Goal: Task Accomplishment & Management: Use online tool/utility

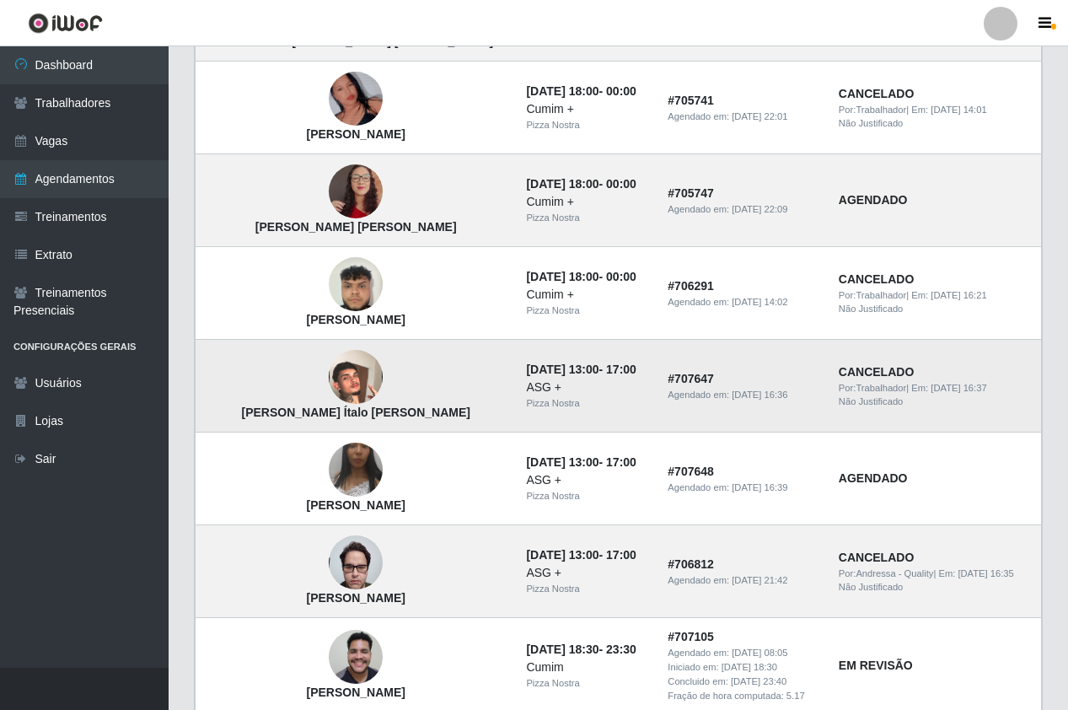
scroll to position [800, 0]
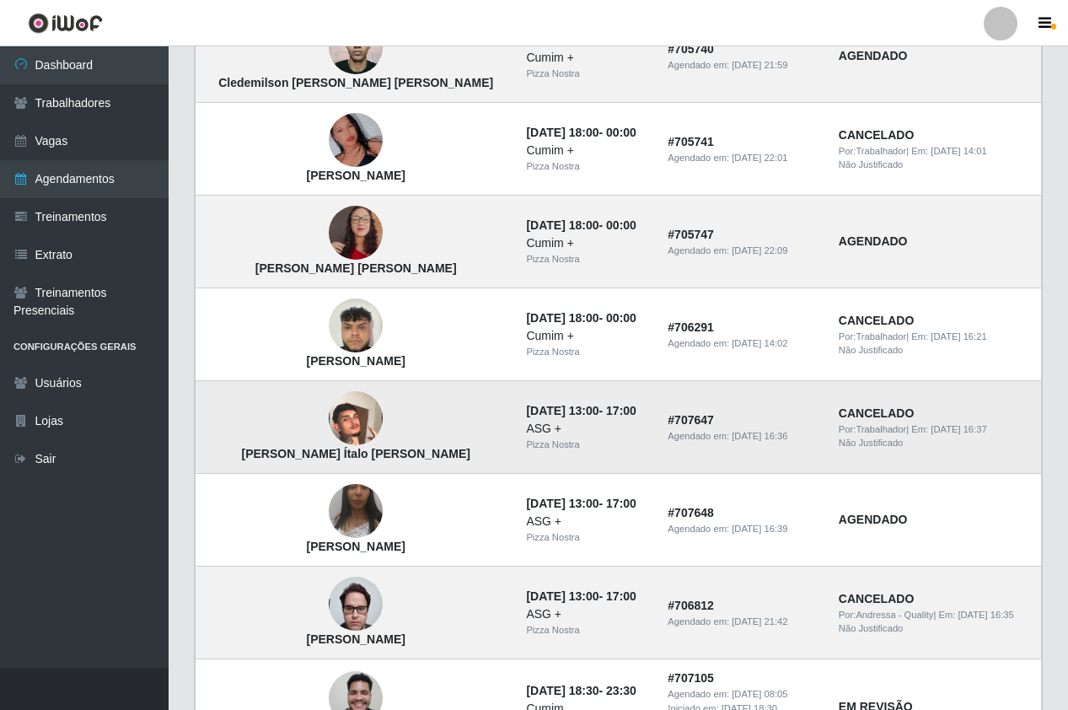
click at [329, 404] on img at bounding box center [356, 419] width 54 height 96
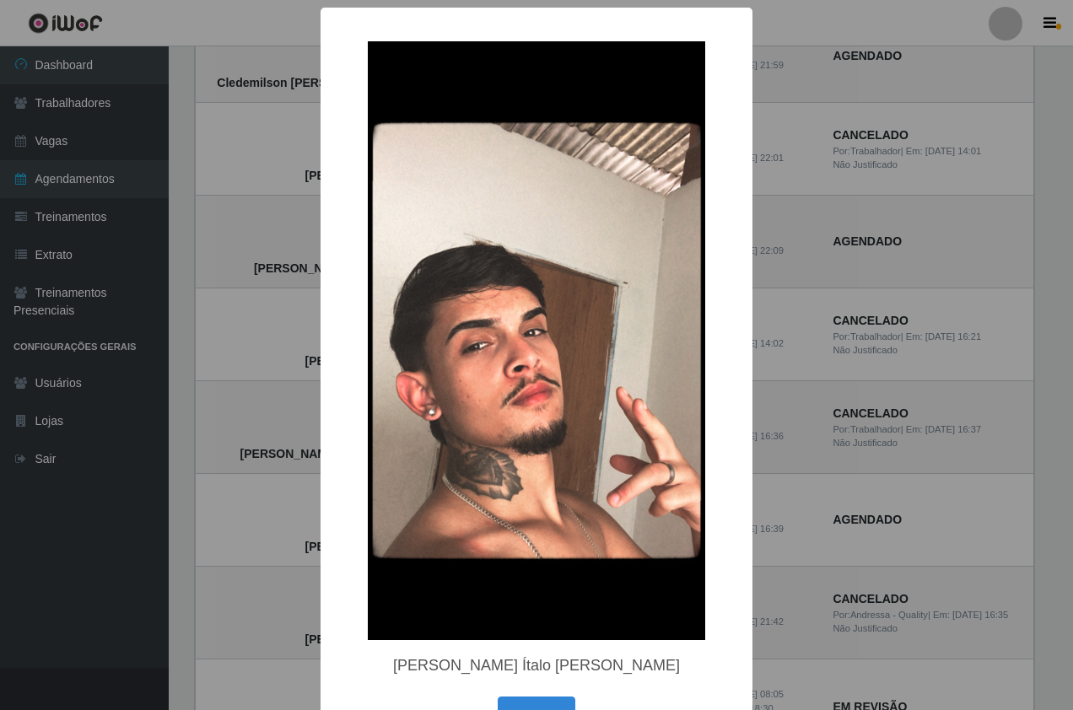
click at [295, 417] on div "× [PERSON_NAME] Ítalo [PERSON_NAME] OK Cancel" at bounding box center [536, 355] width 1073 height 710
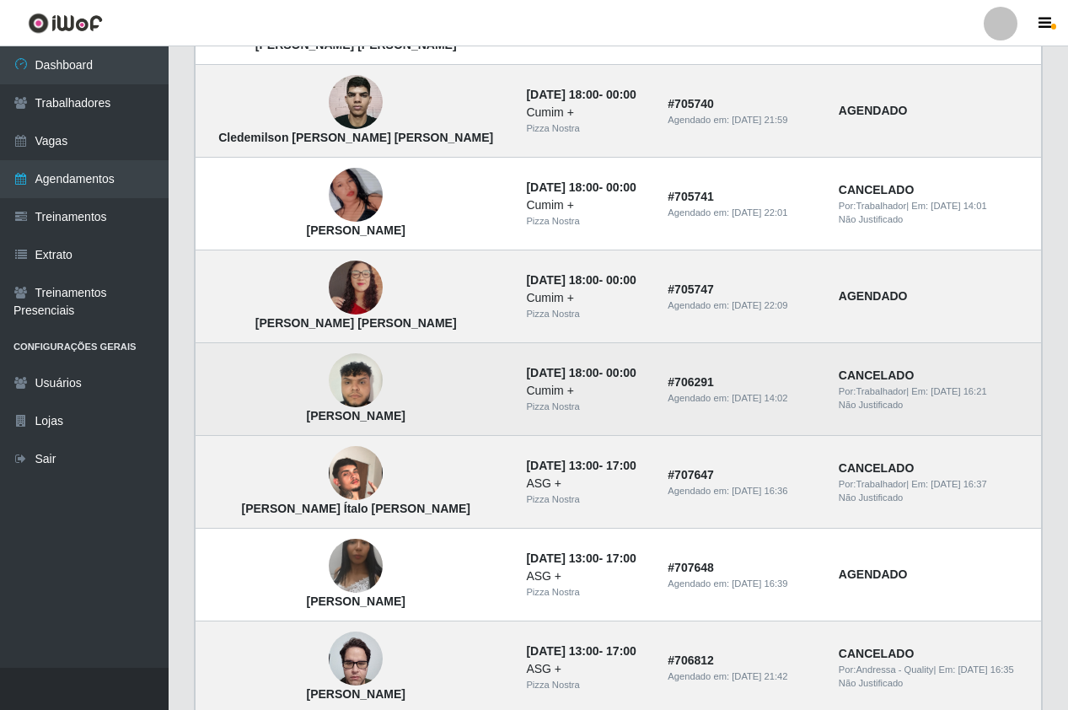
scroll to position [716, 0]
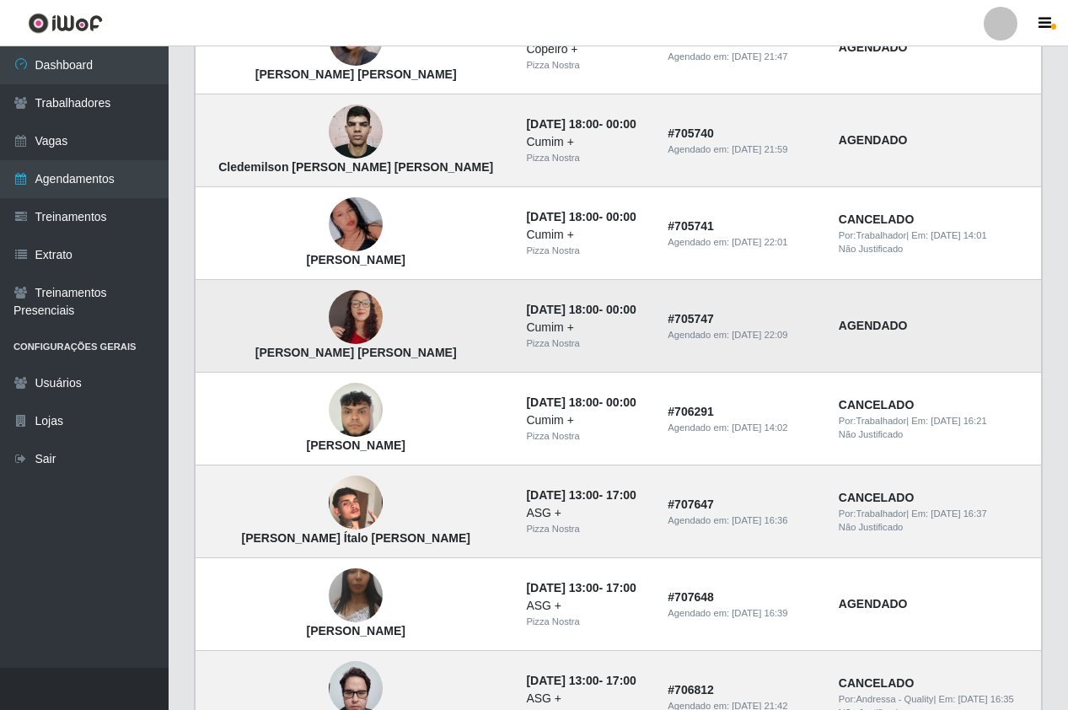
click at [329, 324] on img at bounding box center [356, 318] width 54 height 96
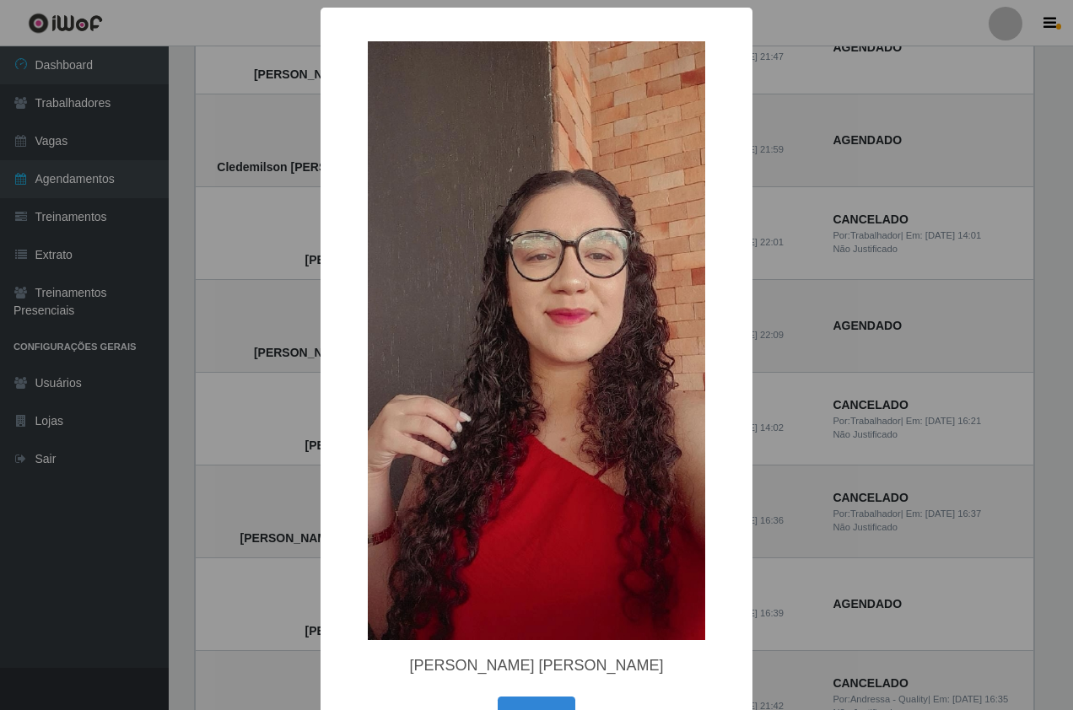
click at [296, 409] on div "× [PERSON_NAME] [PERSON_NAME] OK Cancel" at bounding box center [536, 355] width 1073 height 710
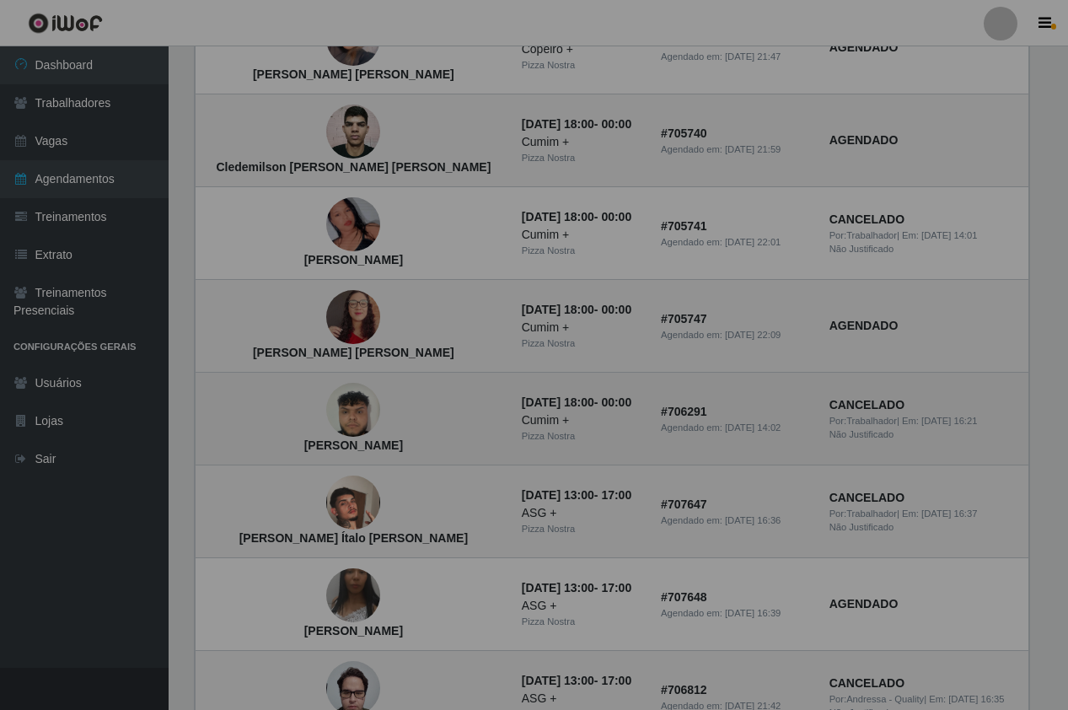
click at [326, 410] on img at bounding box center [353, 410] width 54 height 72
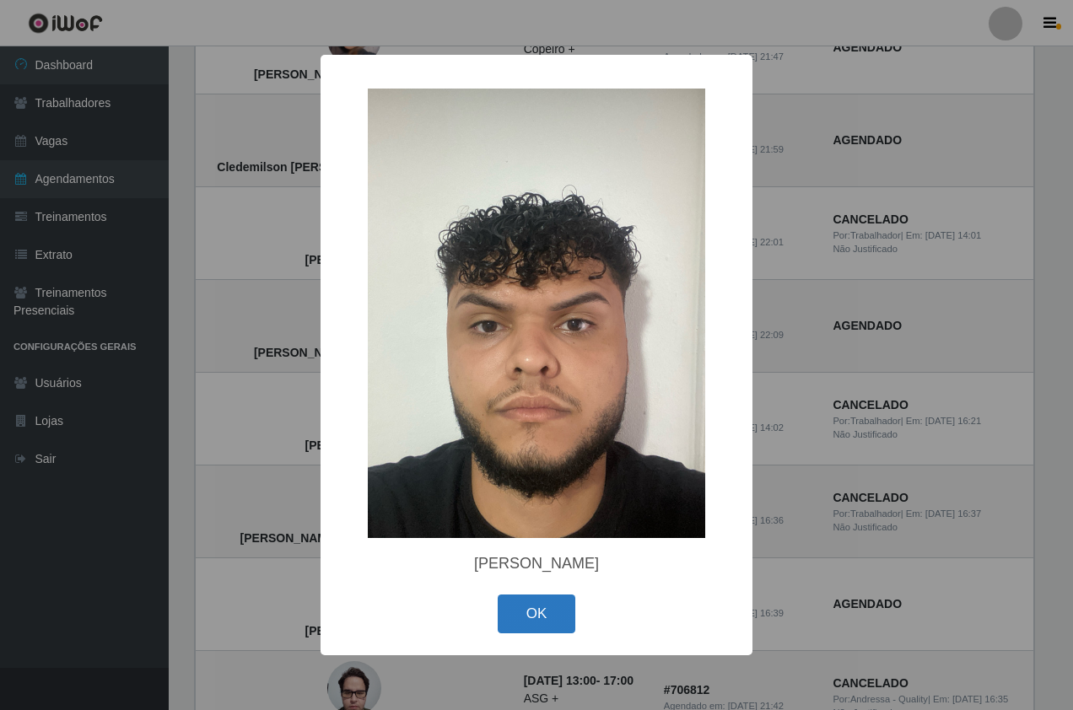
click at [534, 614] on button "OK" at bounding box center [537, 614] width 78 height 40
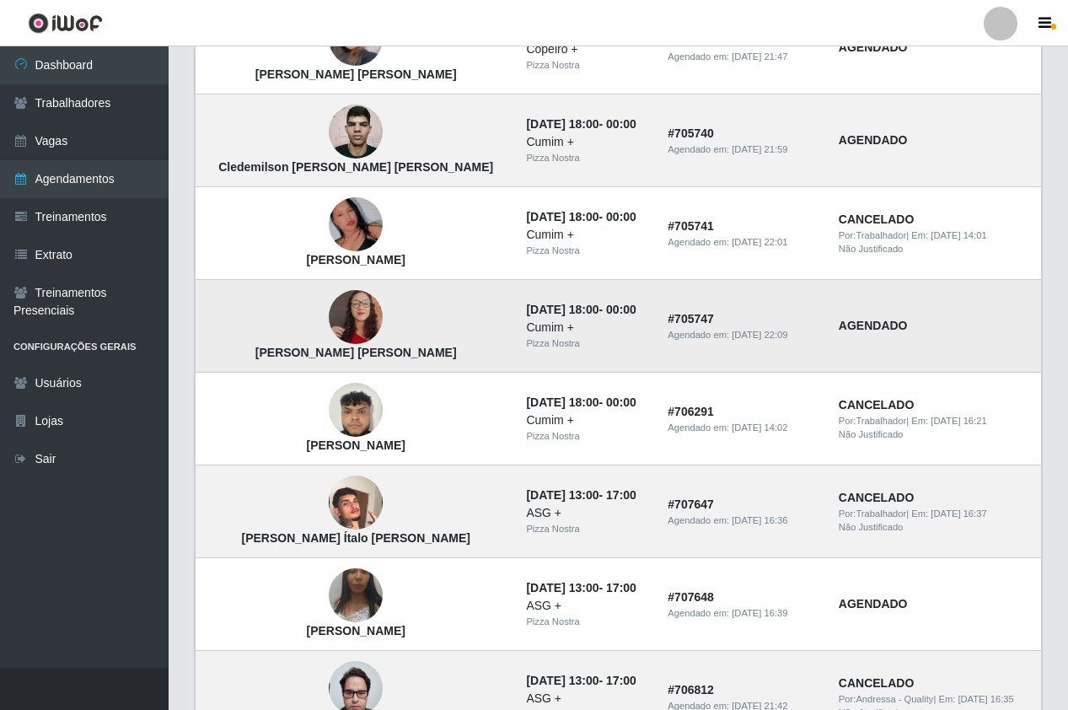
click at [329, 314] on img at bounding box center [356, 318] width 54 height 96
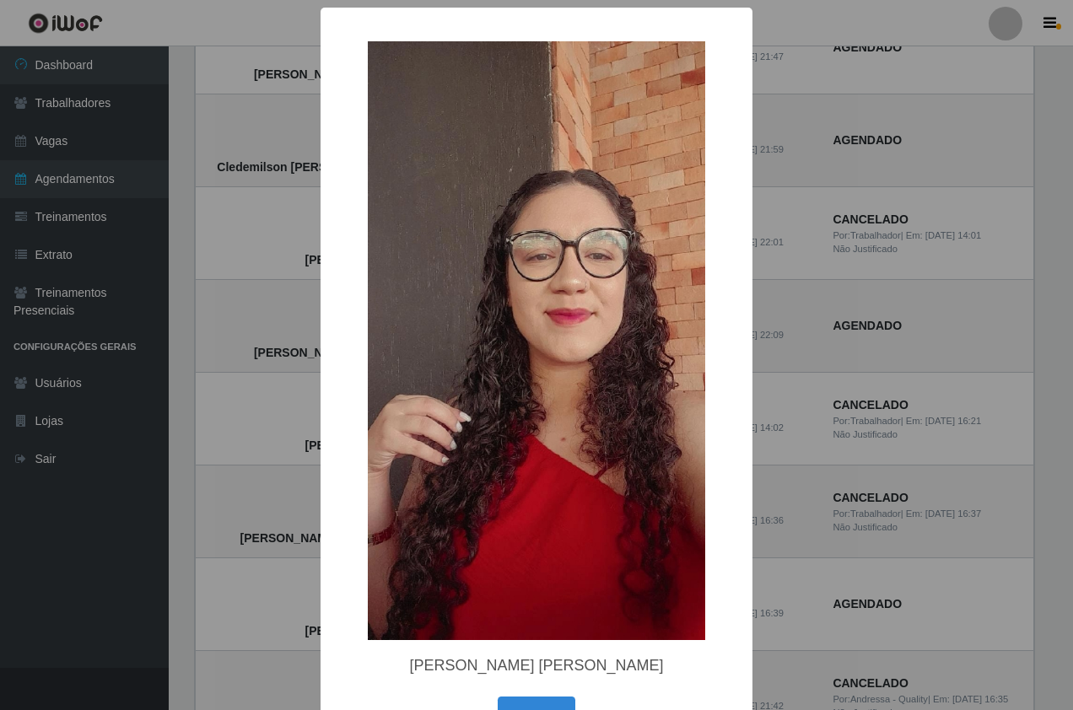
click at [305, 328] on div "× [PERSON_NAME] [PERSON_NAME] OK Cancel" at bounding box center [536, 355] width 1073 height 710
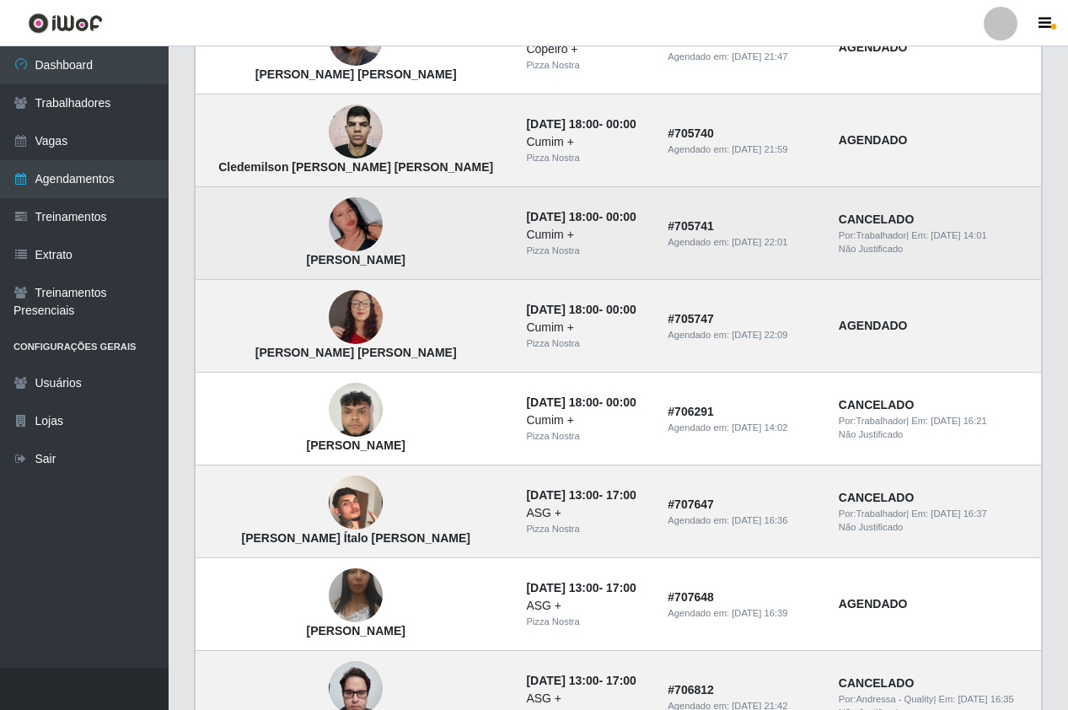
scroll to position [632, 0]
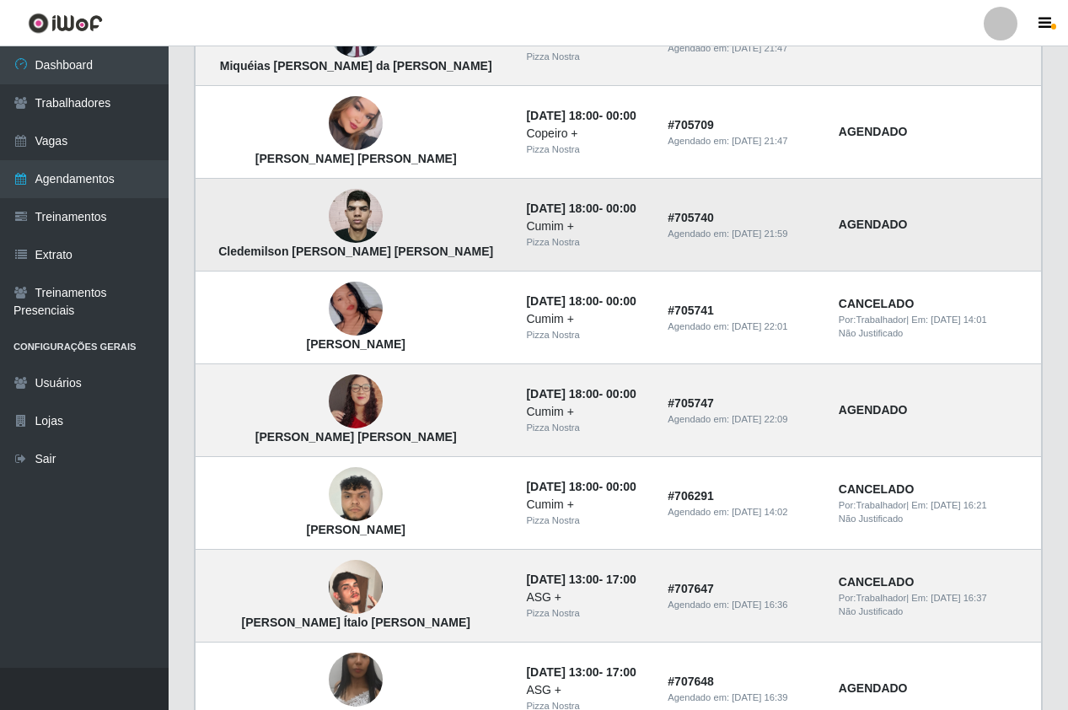
click at [329, 224] on img at bounding box center [356, 216] width 54 height 73
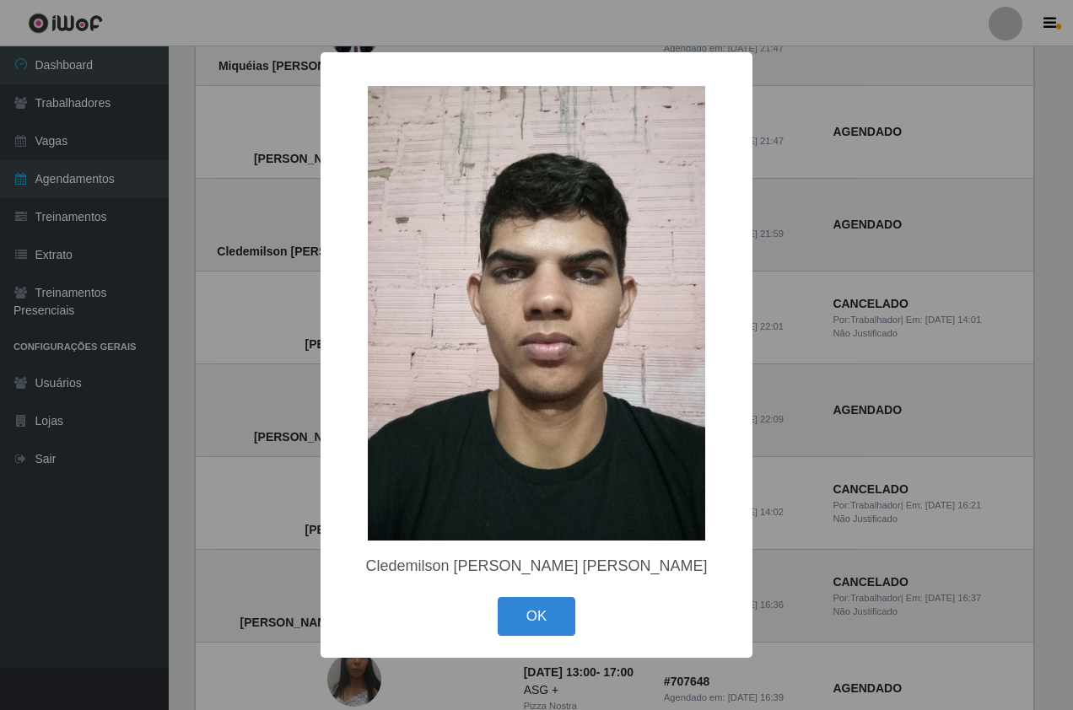
click at [297, 223] on div "× Cledemilson [PERSON_NAME] [PERSON_NAME] OK Cancel" at bounding box center [536, 355] width 1073 height 710
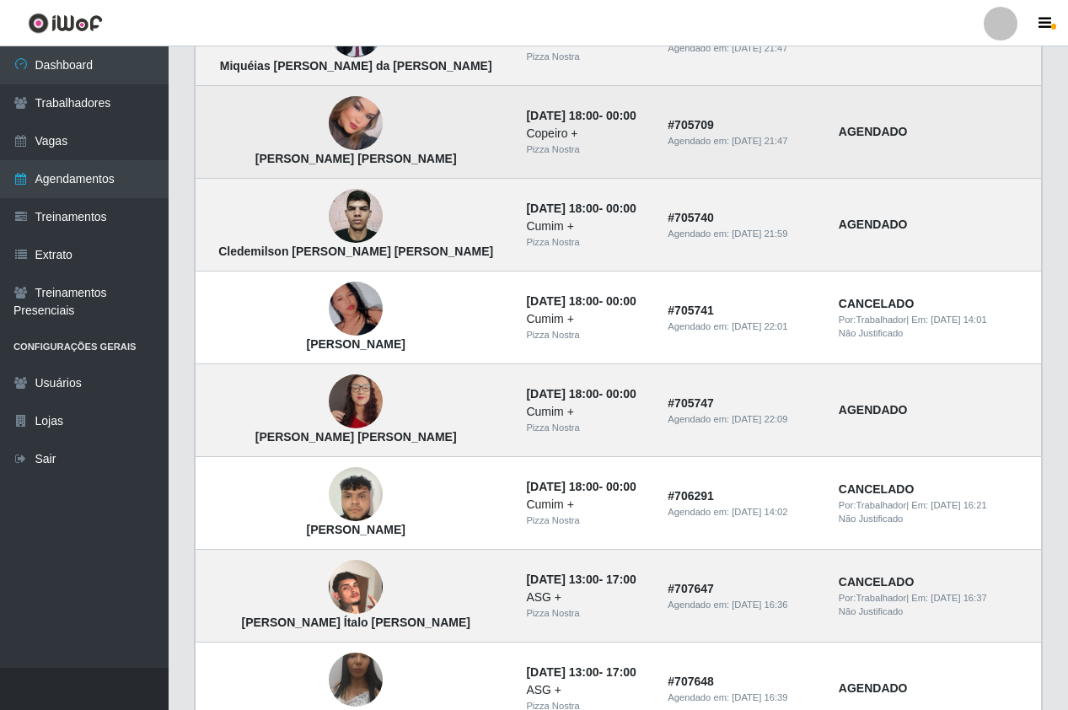
click at [329, 113] on img at bounding box center [356, 123] width 54 height 77
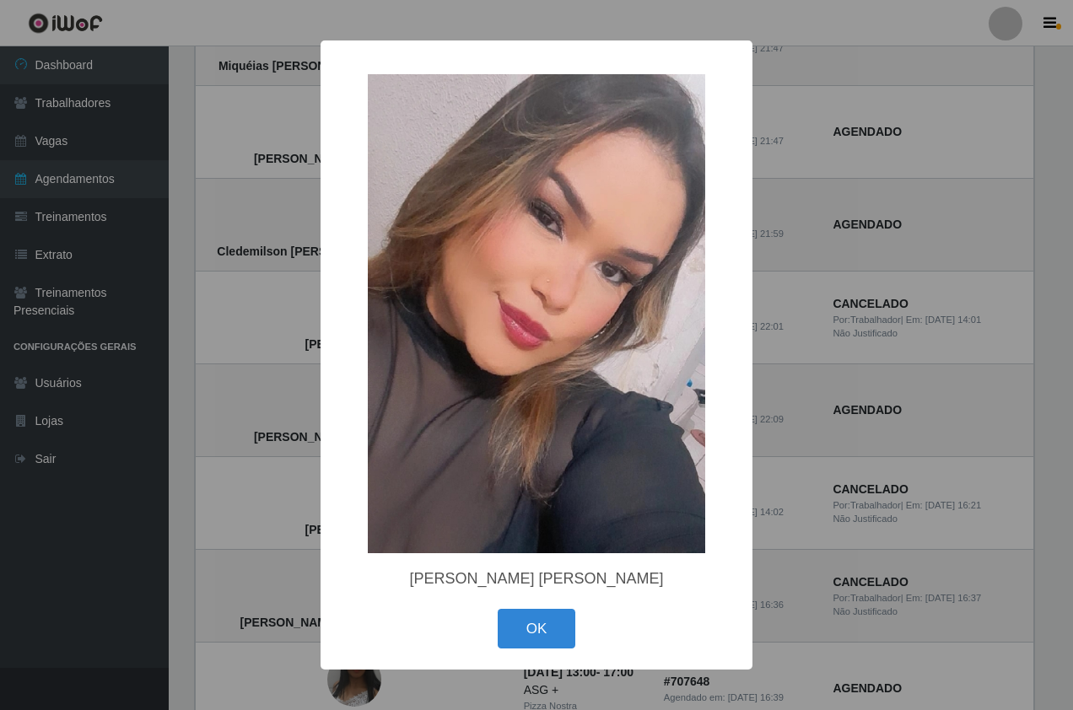
click at [293, 128] on div "× [PERSON_NAME] [PERSON_NAME] OK Cancel" at bounding box center [536, 355] width 1073 height 710
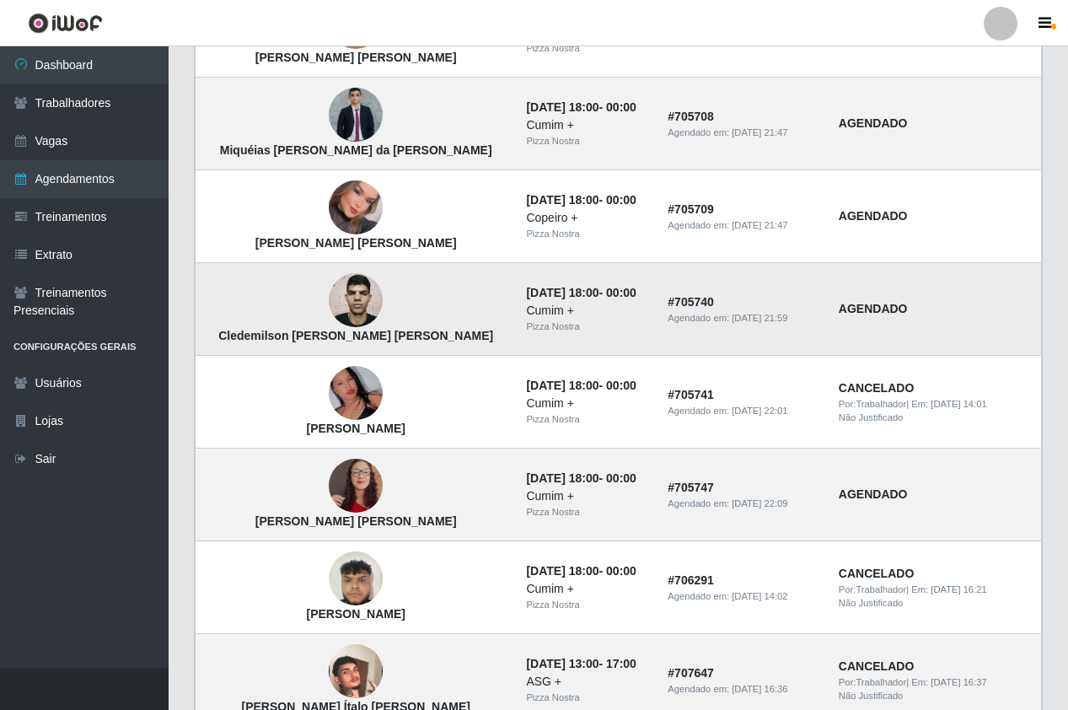
scroll to position [463, 0]
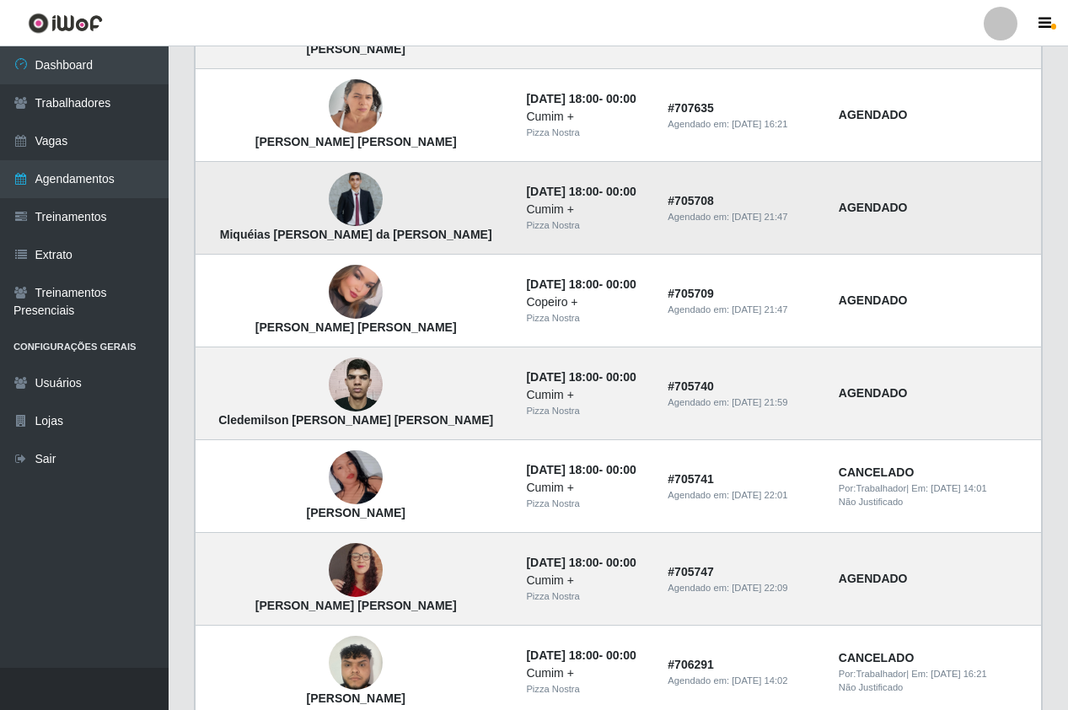
click at [329, 190] on img at bounding box center [356, 199] width 54 height 54
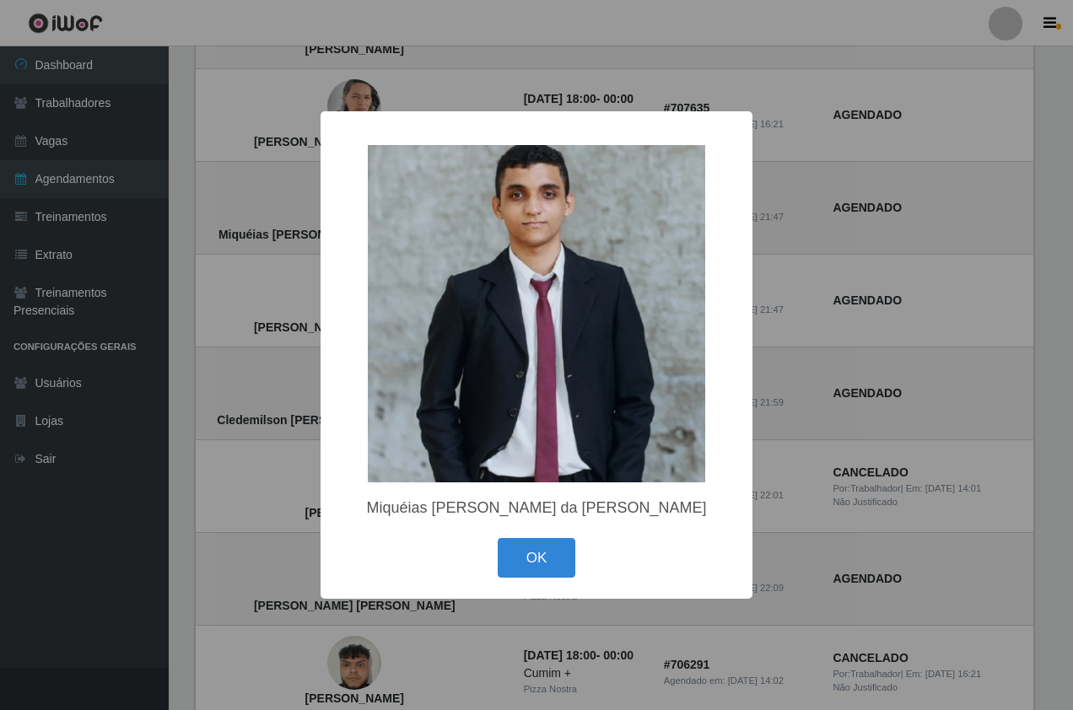
click at [310, 208] on div "× Miquéias [PERSON_NAME] da [PERSON_NAME] OK Cancel" at bounding box center [536, 355] width 1073 height 710
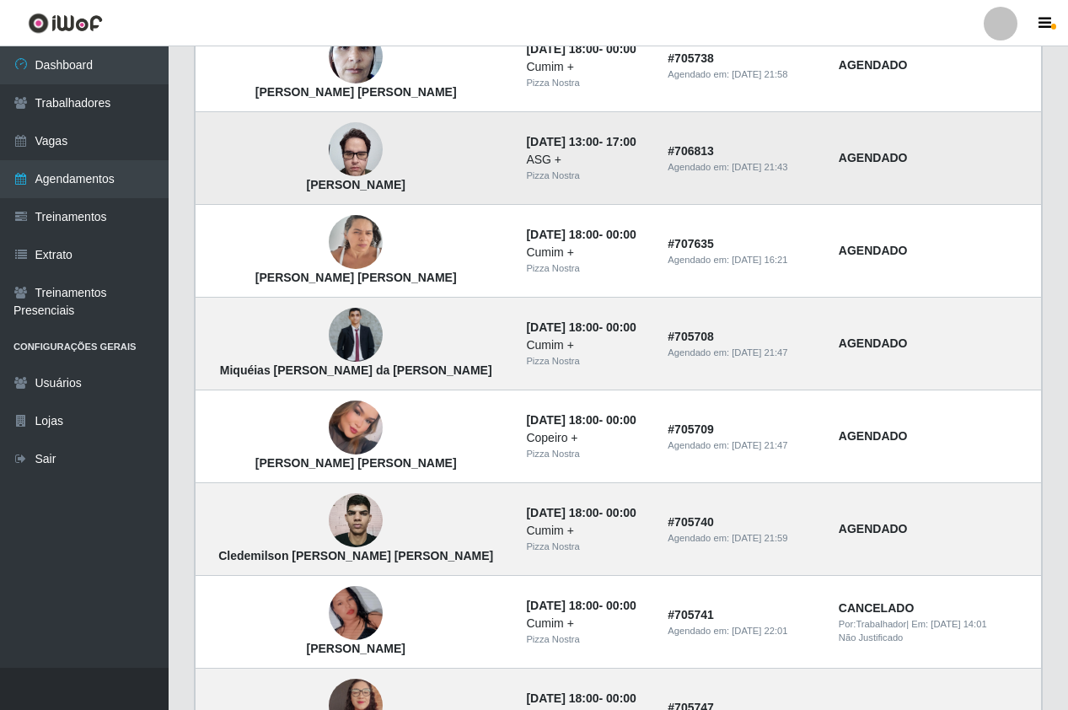
scroll to position [337, 0]
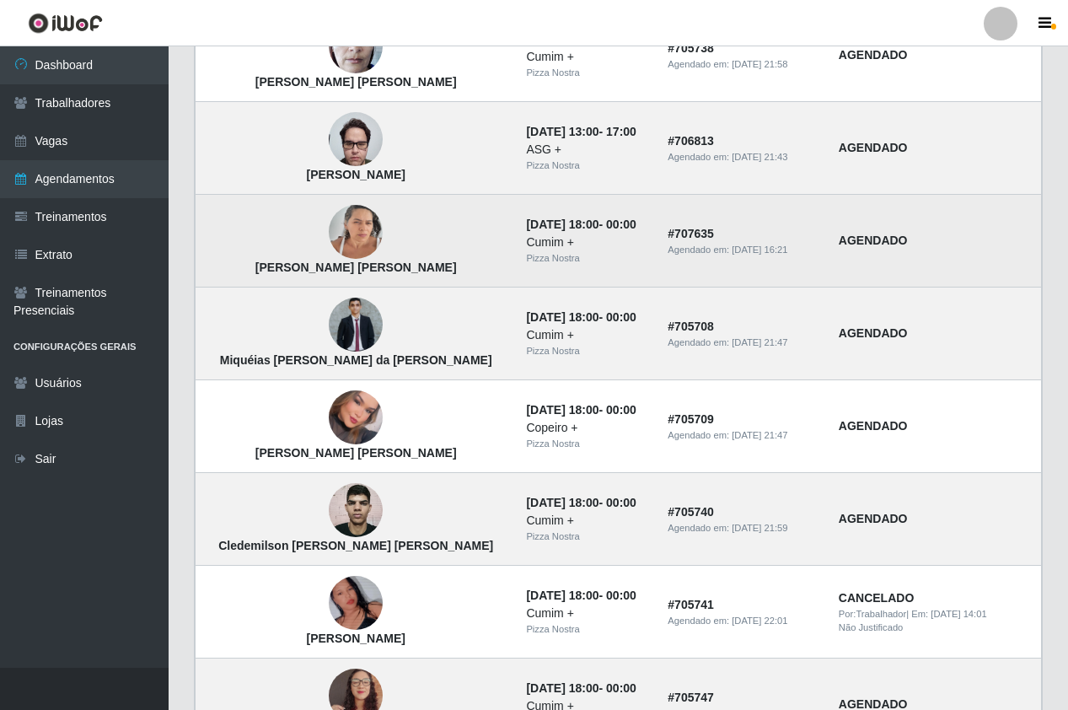
click at [332, 239] on img at bounding box center [356, 232] width 54 height 72
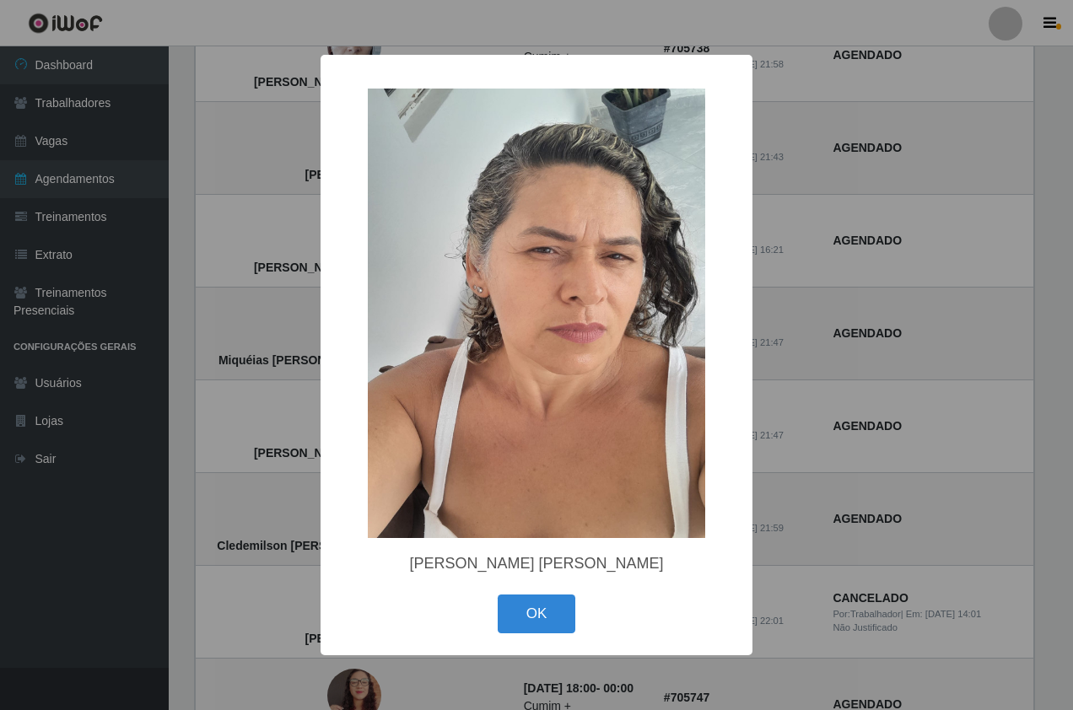
click at [218, 329] on div "× [PERSON_NAME] [PERSON_NAME] OK Cancel" at bounding box center [536, 355] width 1073 height 710
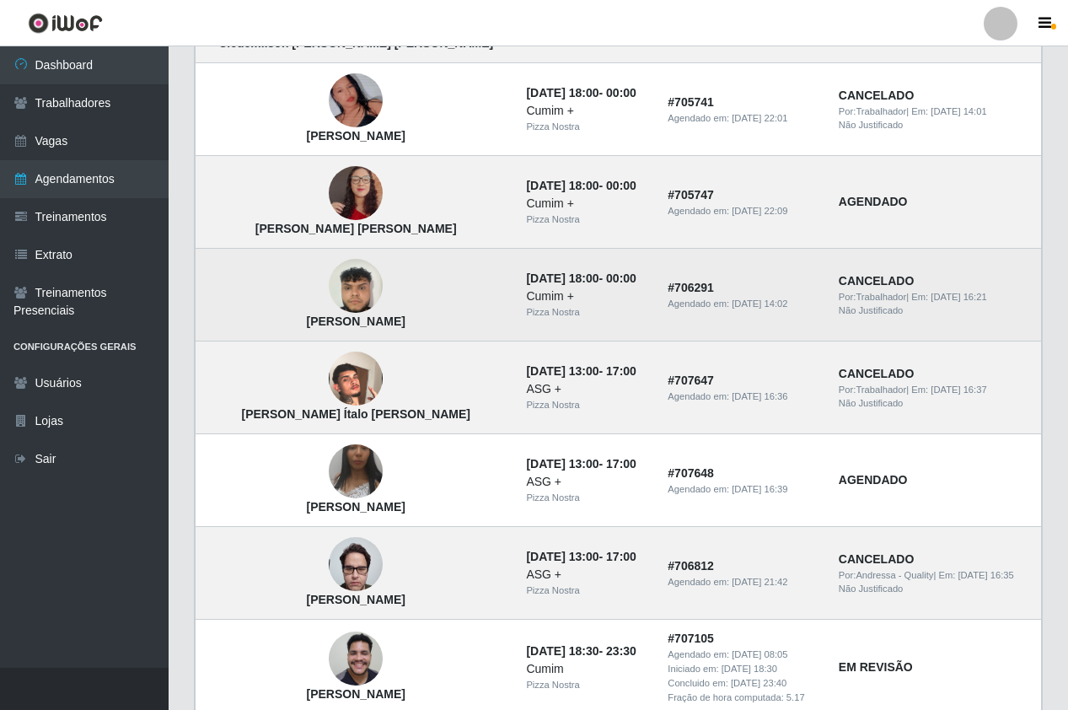
scroll to position [843, 0]
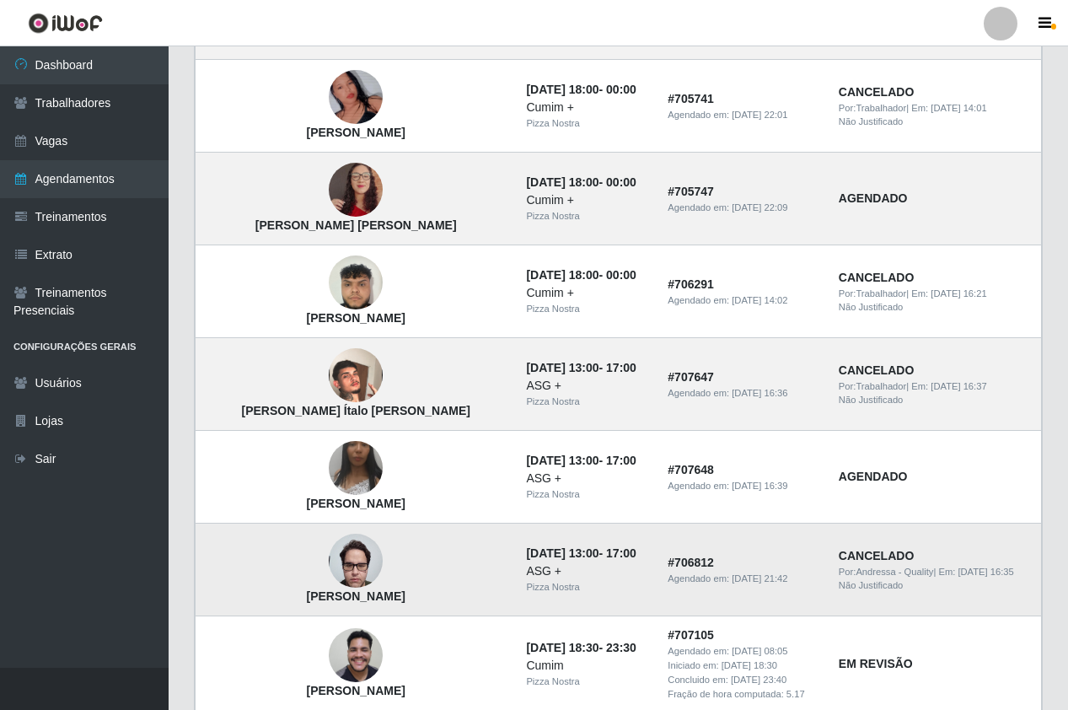
click at [329, 570] on img at bounding box center [356, 561] width 54 height 72
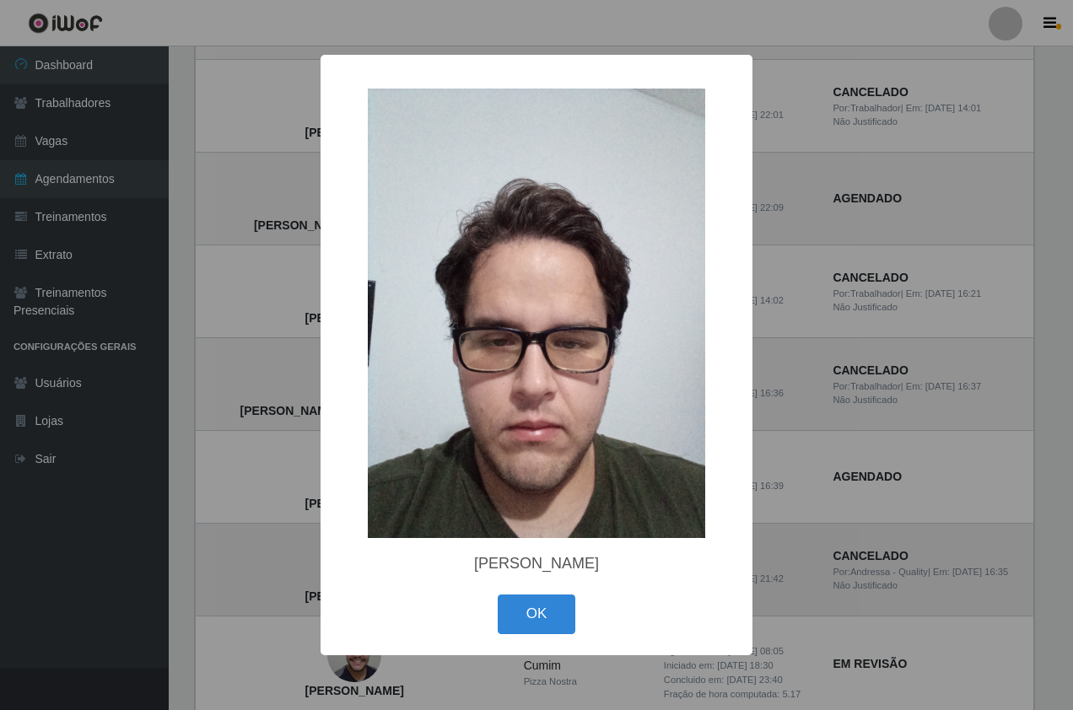
click at [311, 570] on div "× [PERSON_NAME] OK Cancel" at bounding box center [536, 355] width 1073 height 710
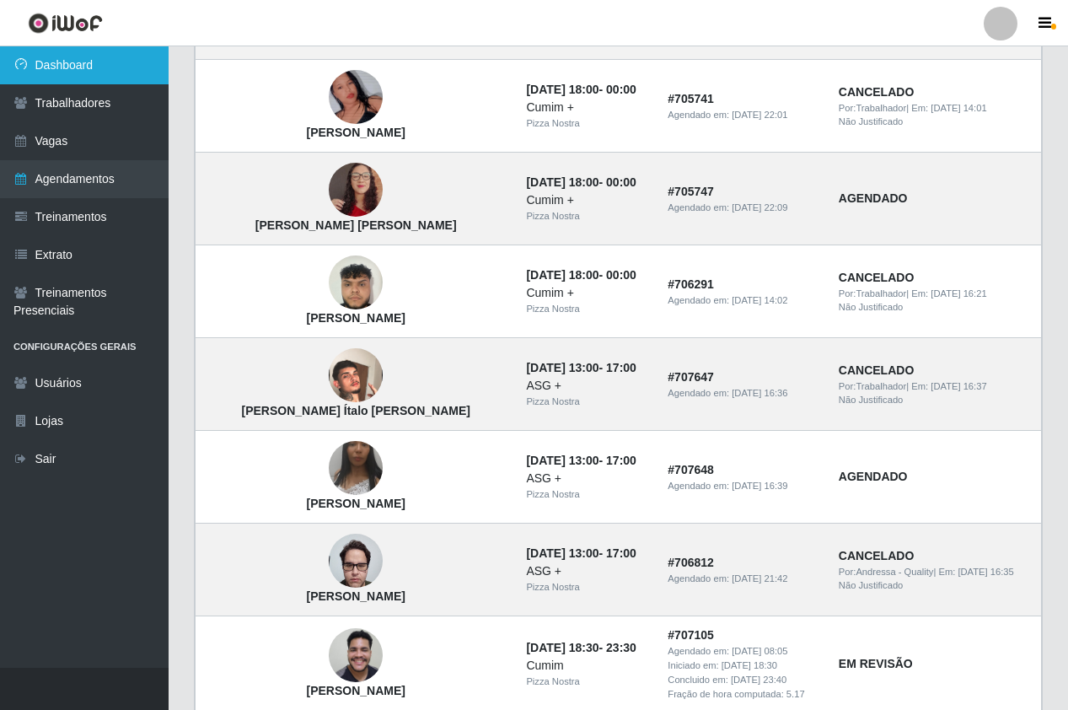
click at [110, 67] on link "Dashboard" at bounding box center [84, 65] width 169 height 38
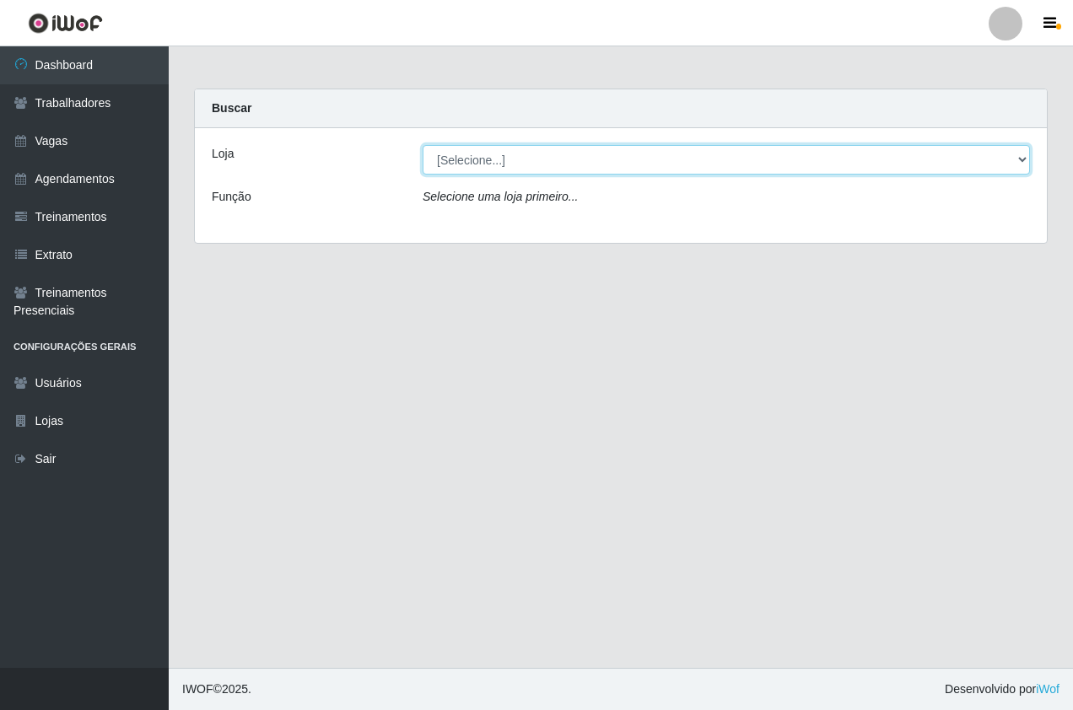
click at [621, 156] on select "[Selecione...] Pizza Nostra" at bounding box center [725, 160] width 607 height 30
select select "337"
click at [422, 145] on select "[Selecione...] Pizza Nostra" at bounding box center [725, 160] width 607 height 30
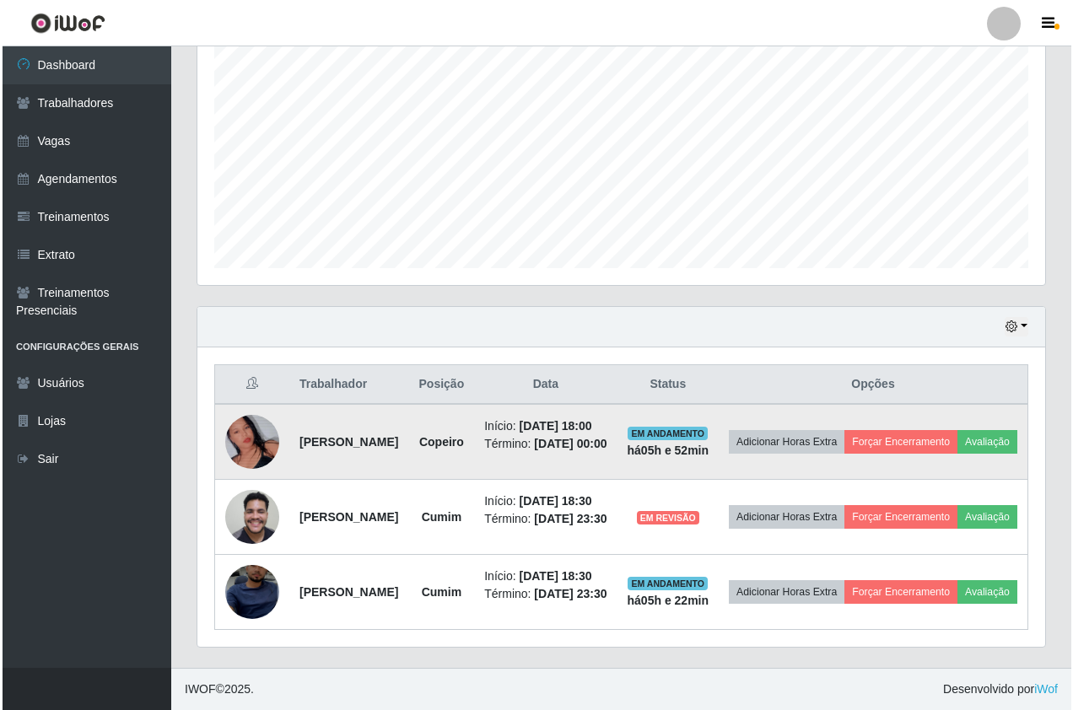
scroll to position [426, 0]
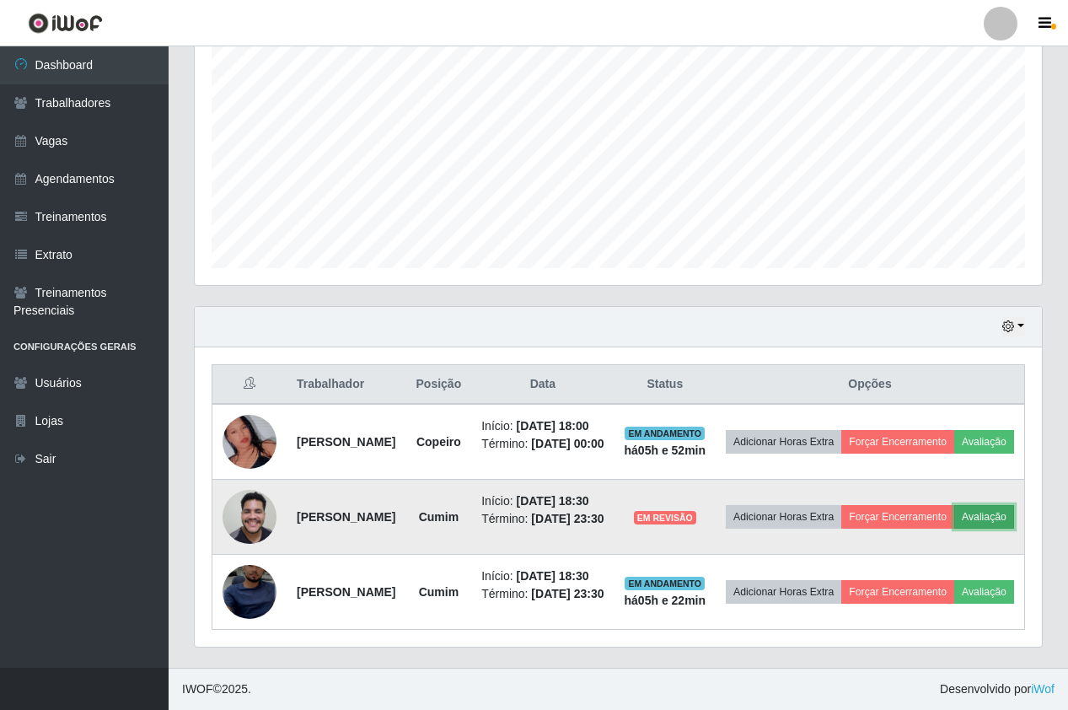
click at [955, 505] on button "Avaliação" at bounding box center [985, 517] width 60 height 24
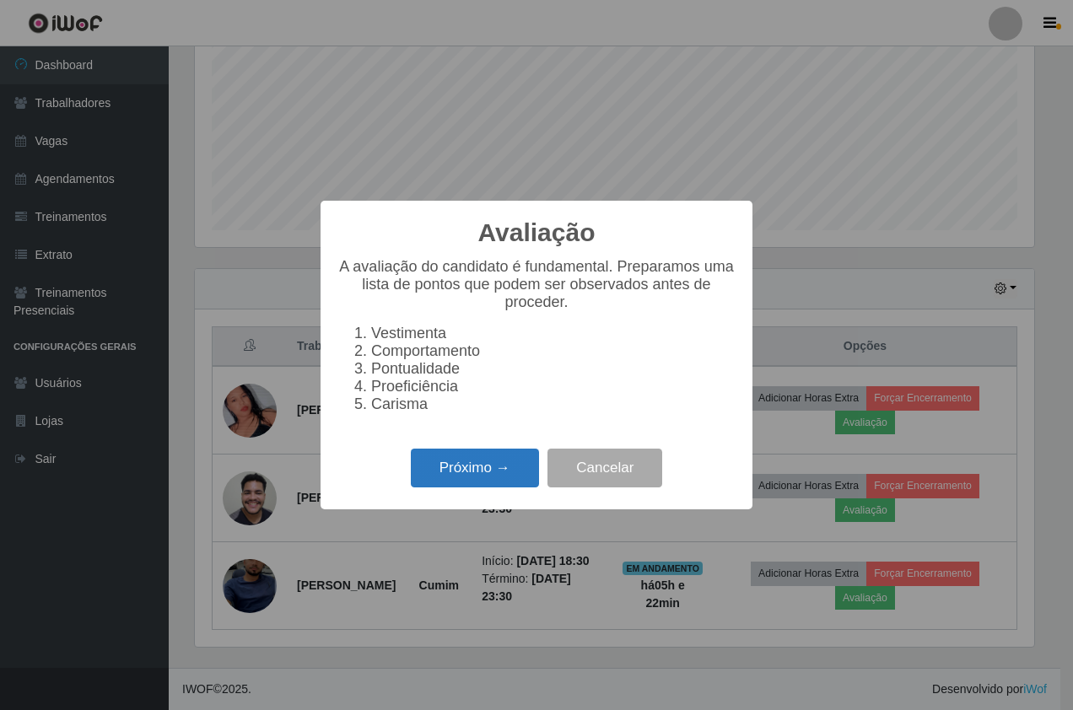
click at [481, 487] on button "Próximo →" at bounding box center [475, 469] width 128 height 40
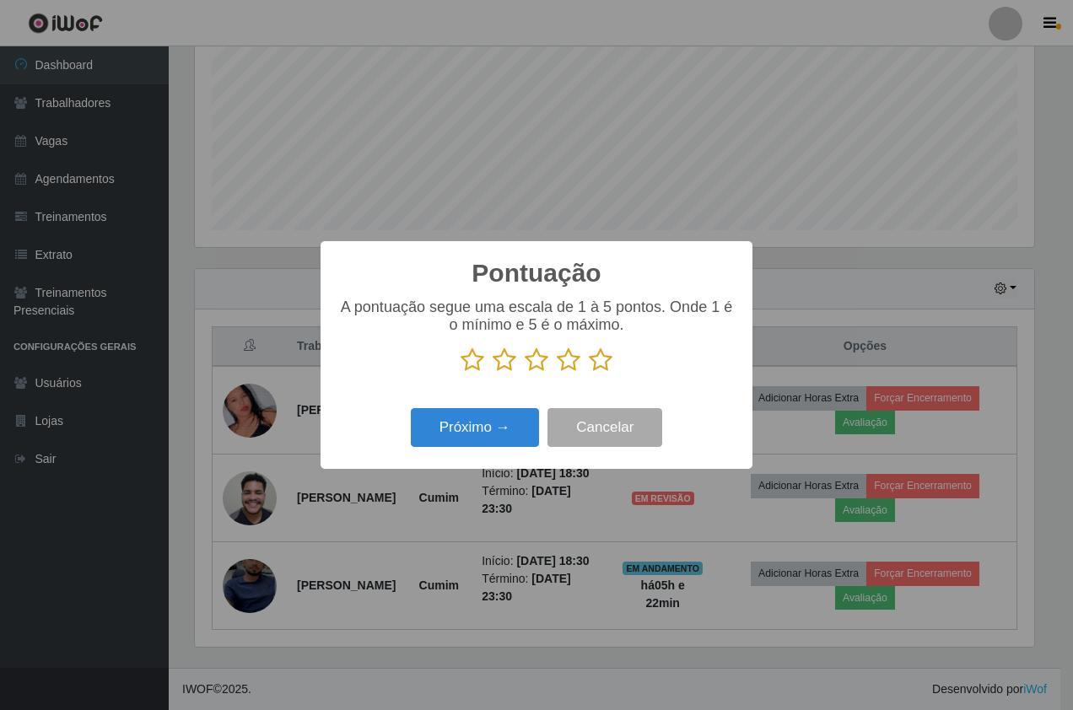
click at [594, 368] on icon at bounding box center [601, 359] width 24 height 25
click at [589, 373] on input "radio" at bounding box center [589, 373] width 0 height 0
click at [536, 422] on button "Próximo →" at bounding box center [475, 428] width 128 height 40
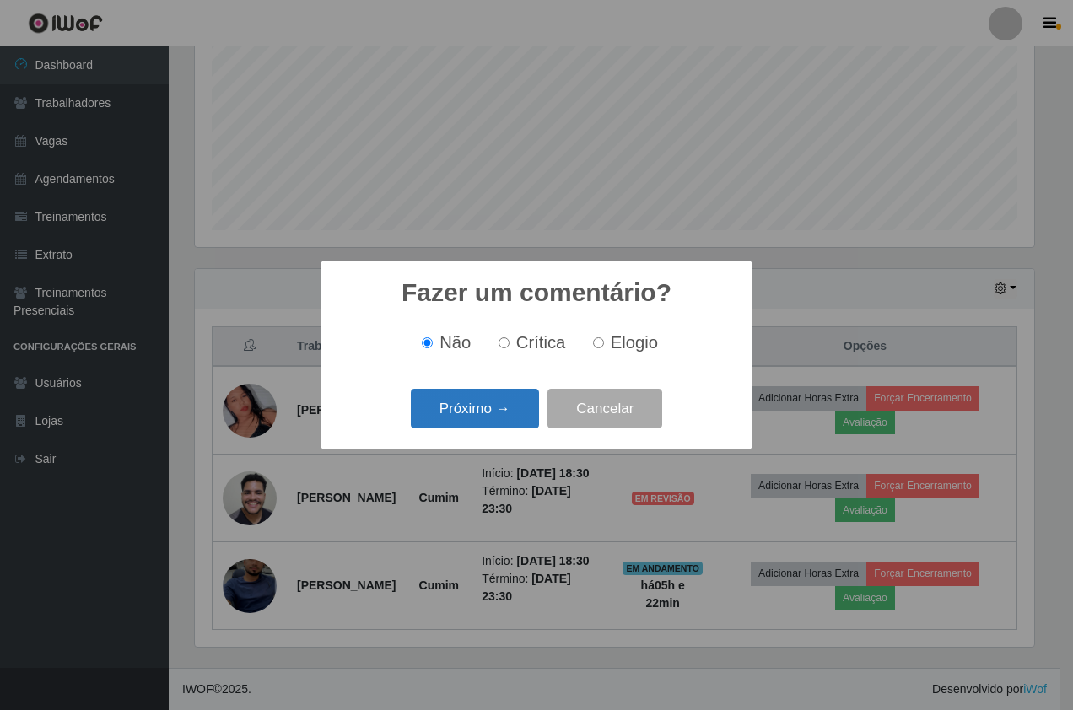
click at [503, 416] on button "Próximo →" at bounding box center [475, 409] width 128 height 40
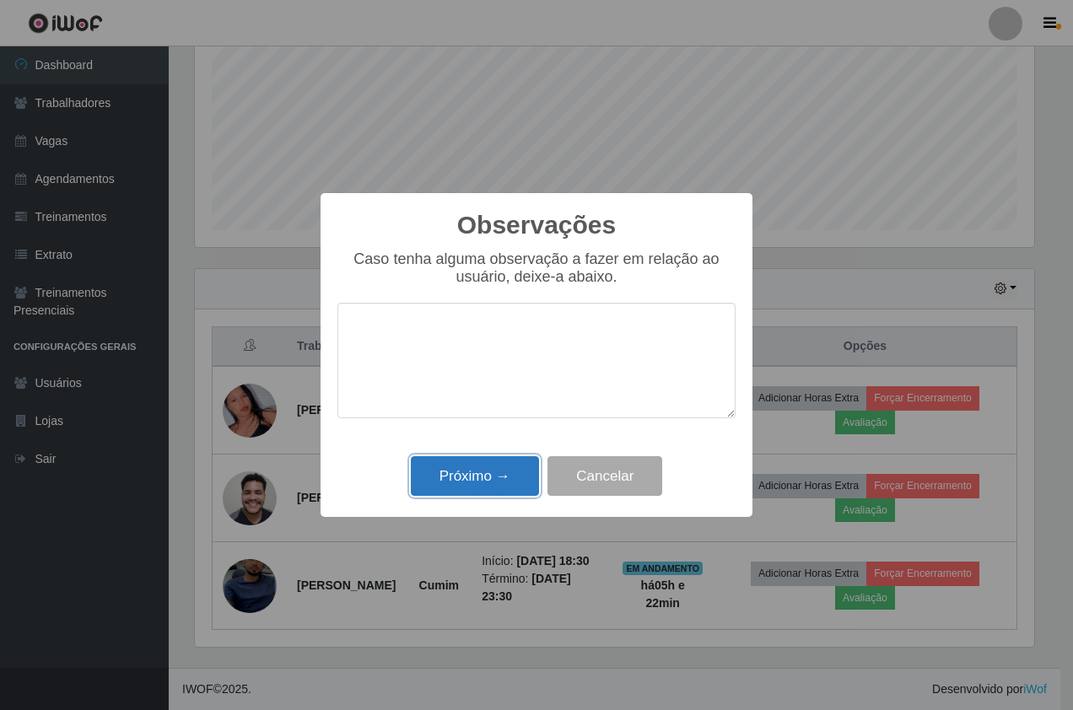
click at [480, 473] on button "Próximo →" at bounding box center [475, 476] width 128 height 40
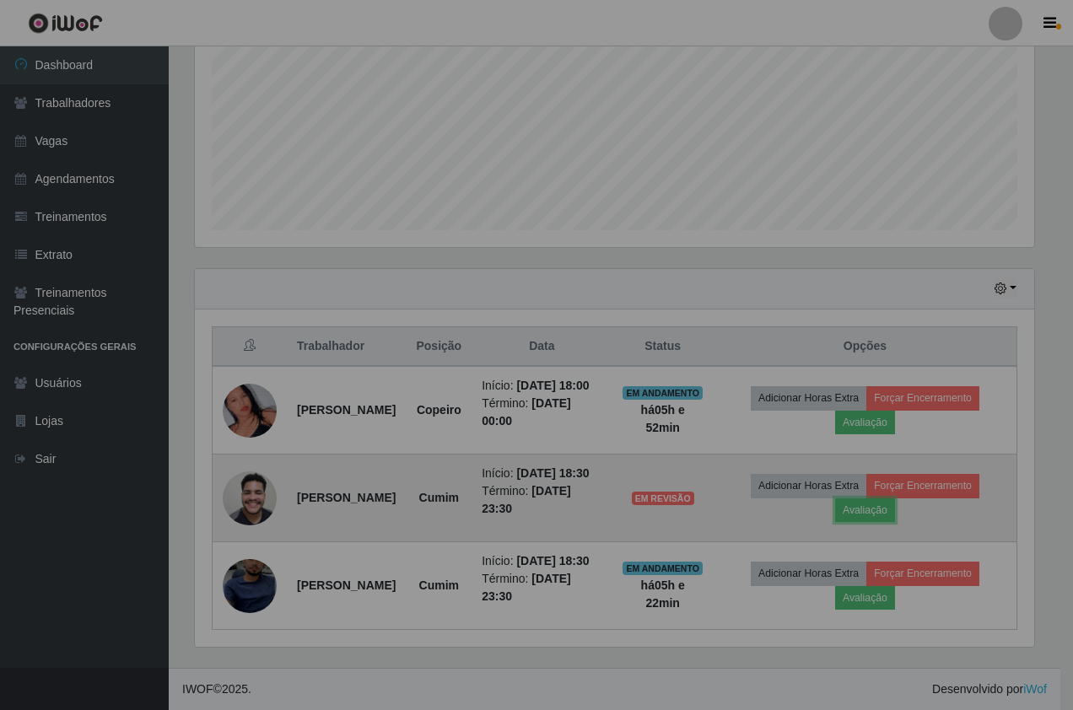
scroll to position [350, 847]
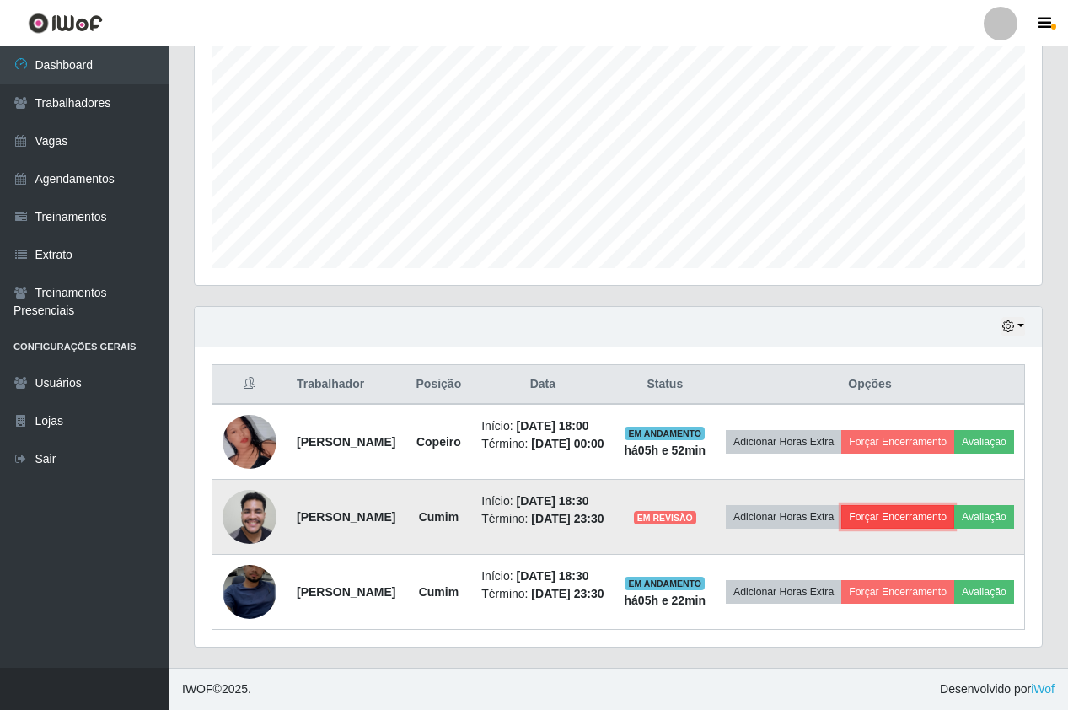
click at [955, 505] on button "Forçar Encerramento" at bounding box center [898, 517] width 113 height 24
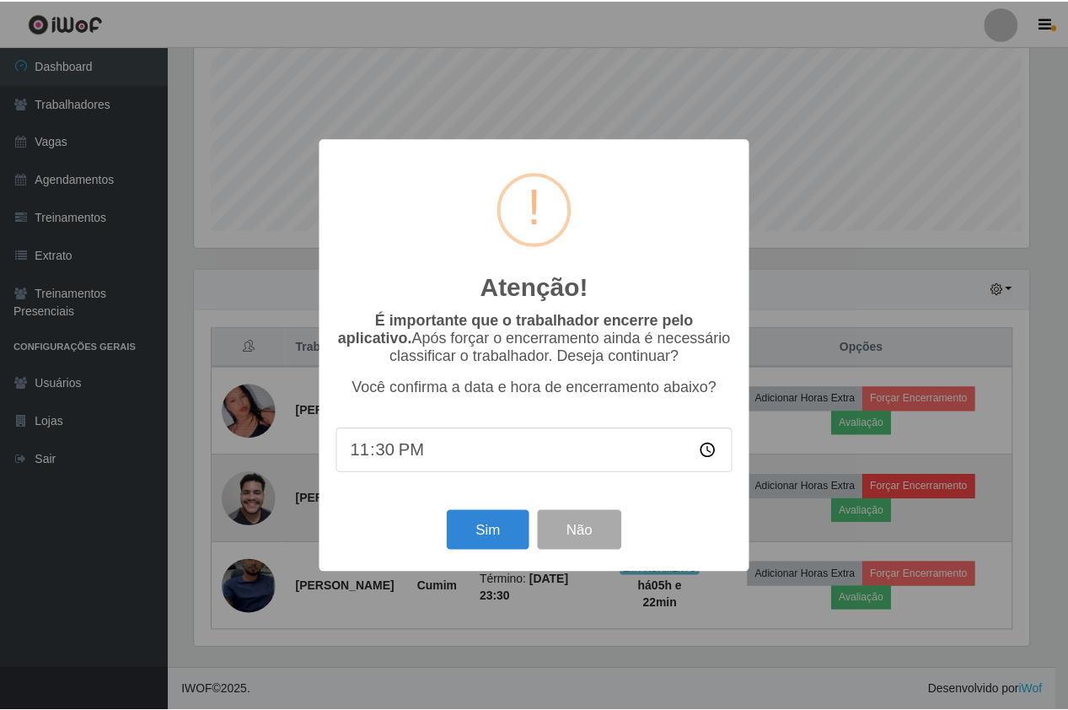
scroll to position [350, 839]
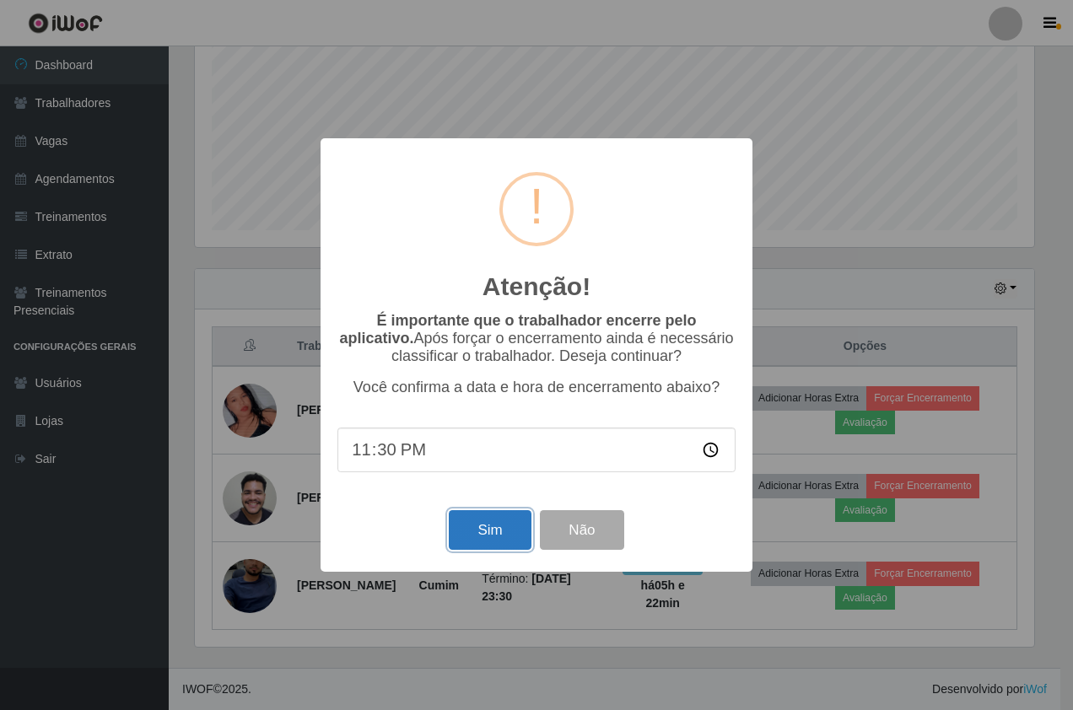
click at [514, 527] on button "Sim" at bounding box center [490, 530] width 82 height 40
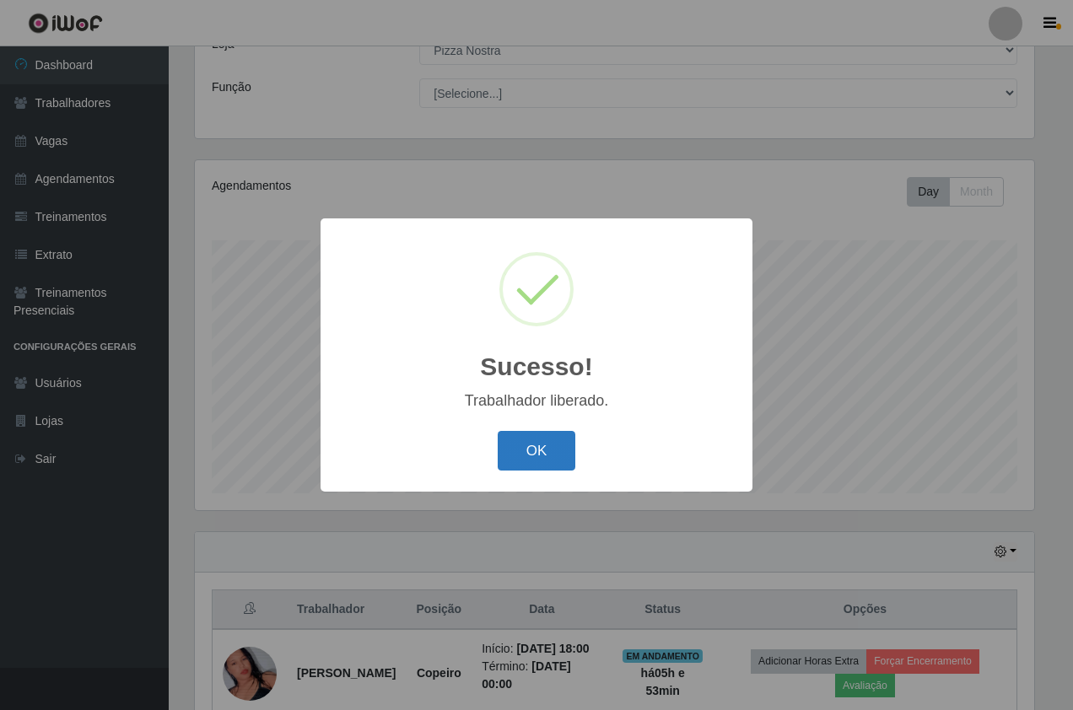
click at [533, 454] on button "OK" at bounding box center [537, 451] width 78 height 40
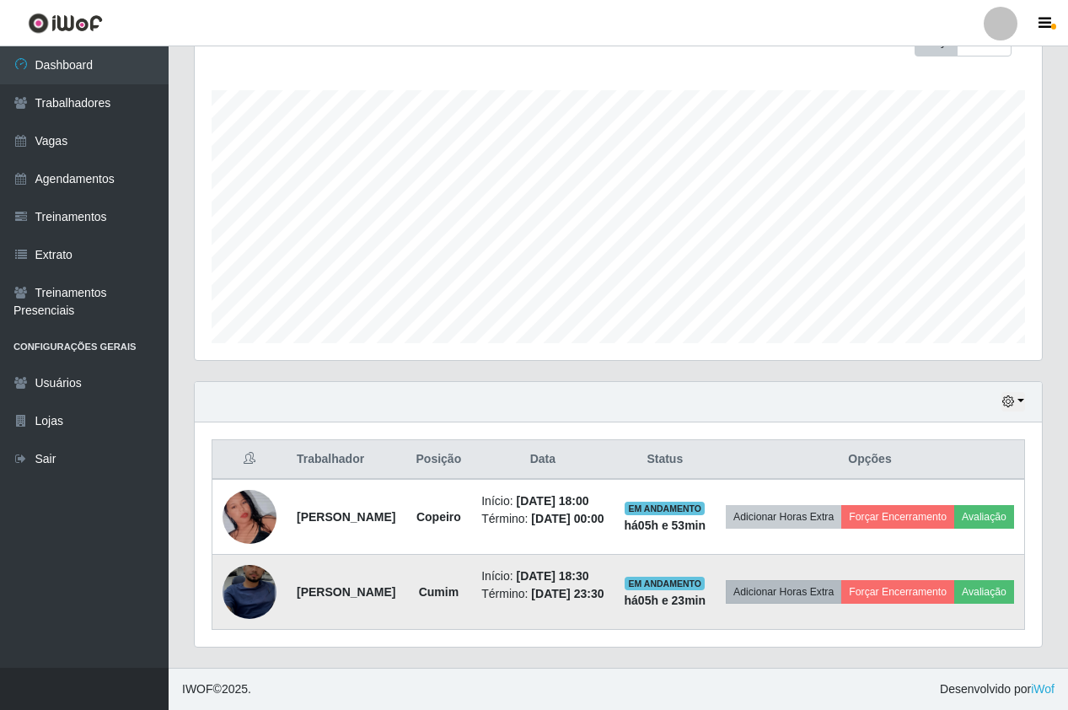
scroll to position [320, 0]
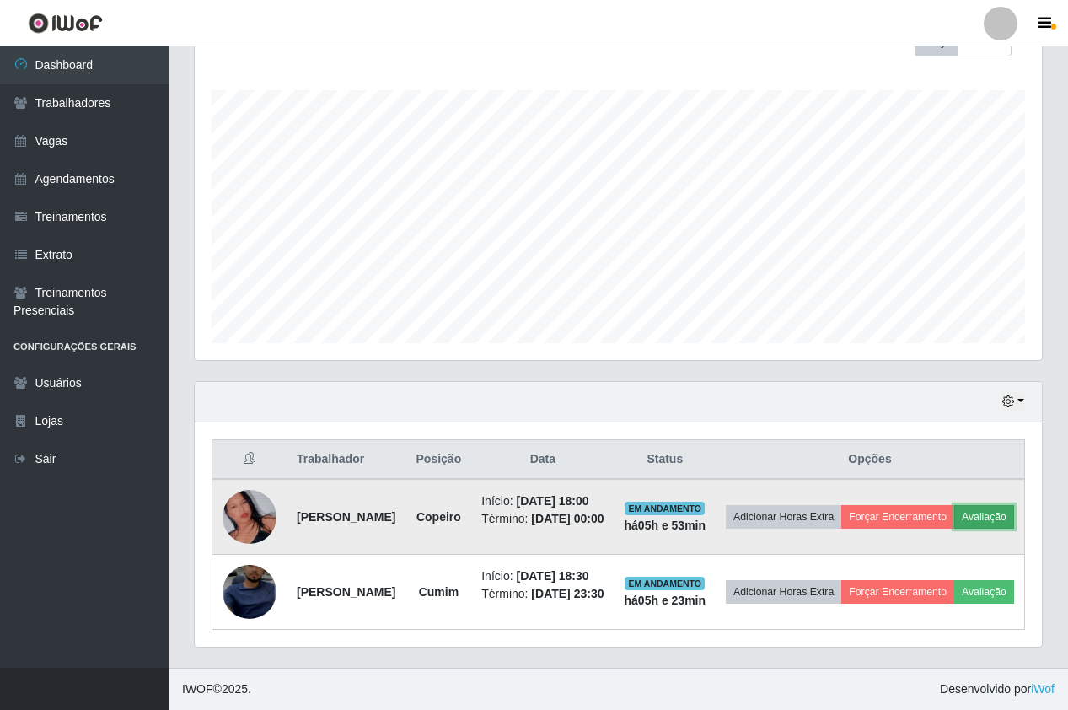
click at [955, 505] on button "Avaliação" at bounding box center [985, 517] width 60 height 24
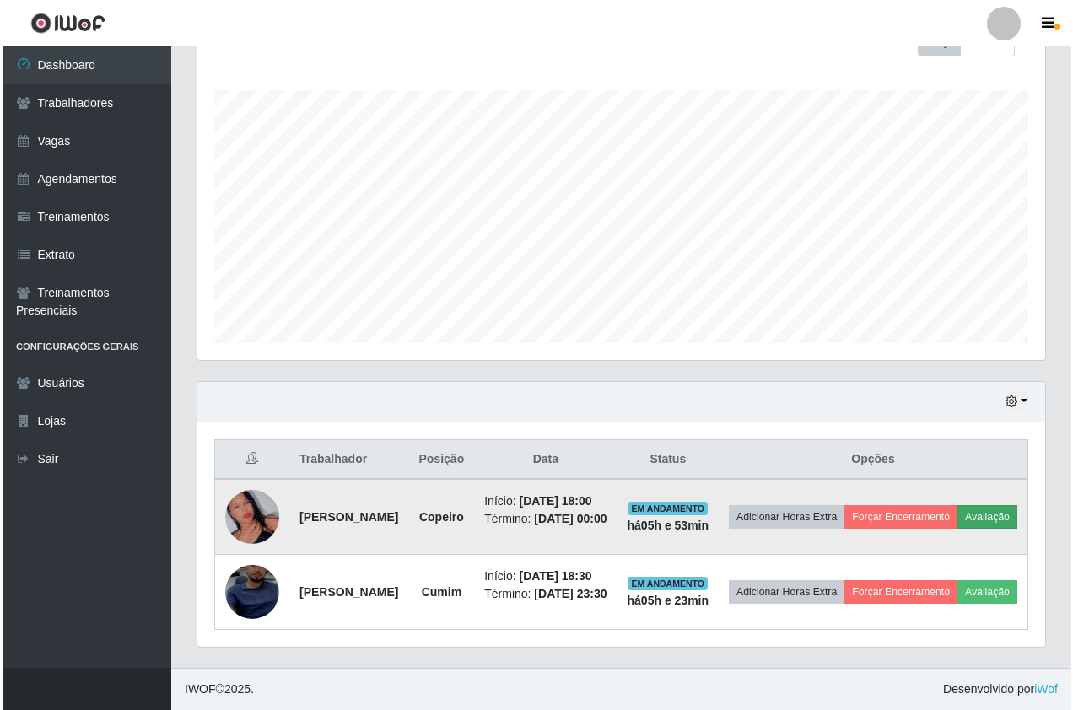
scroll to position [350, 839]
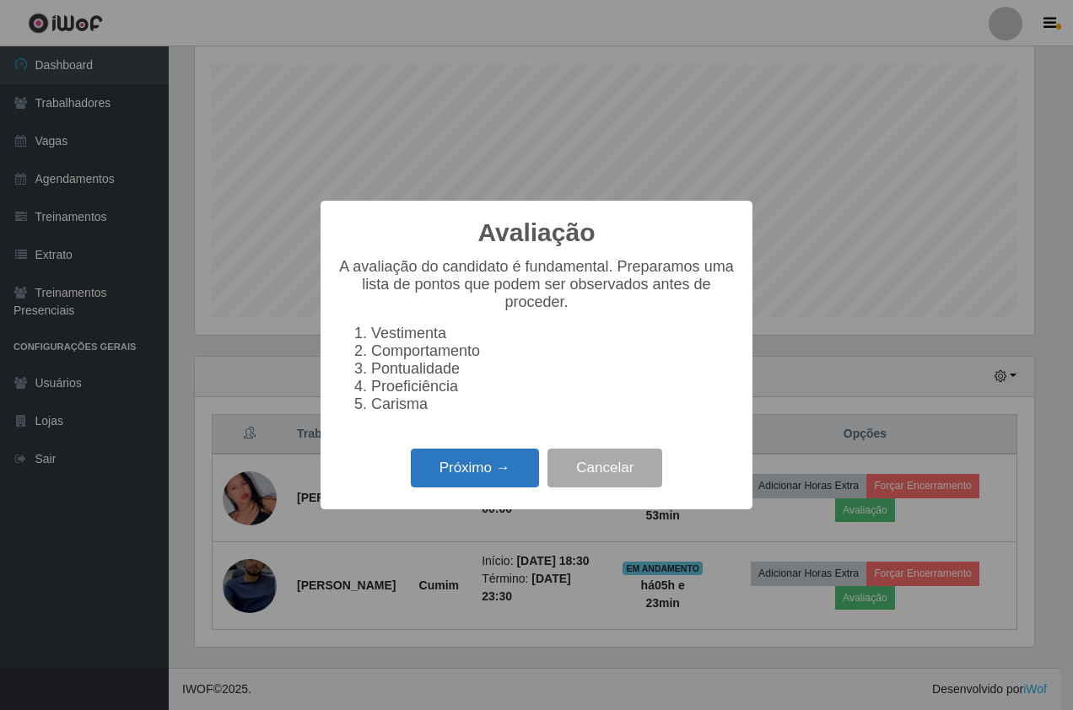
click at [455, 465] on button "Próximo →" at bounding box center [475, 469] width 128 height 40
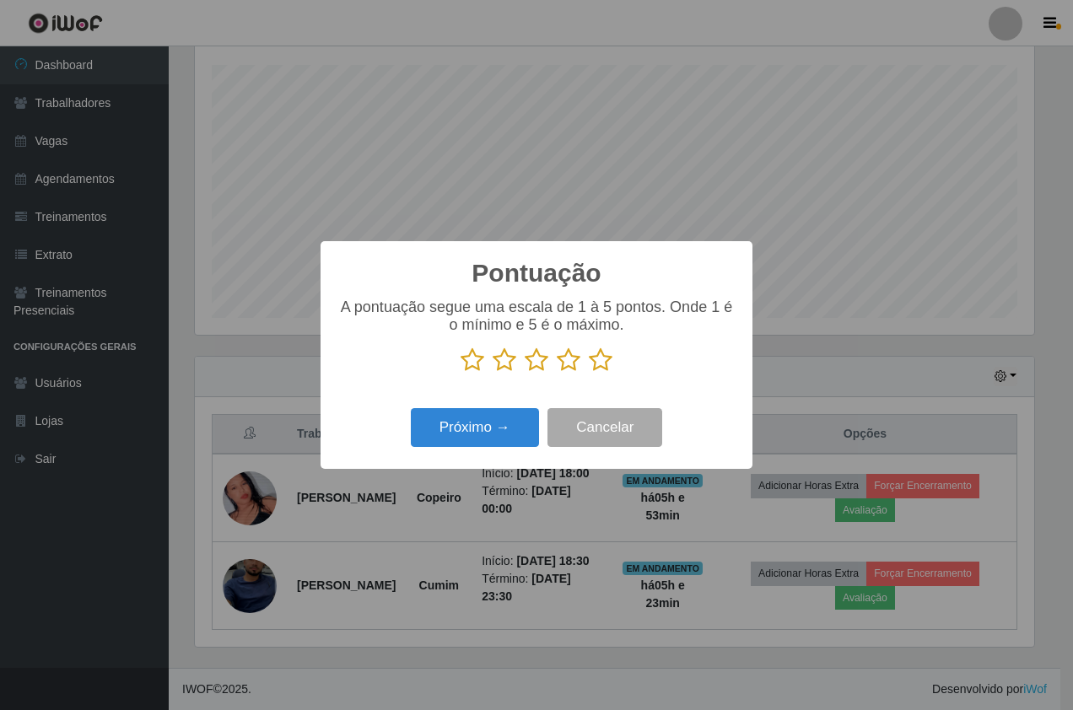
scroll to position [842896, 842407]
click at [595, 368] on icon at bounding box center [601, 359] width 24 height 25
click at [589, 373] on input "radio" at bounding box center [589, 373] width 0 height 0
click at [486, 444] on button "Próximo →" at bounding box center [475, 428] width 128 height 40
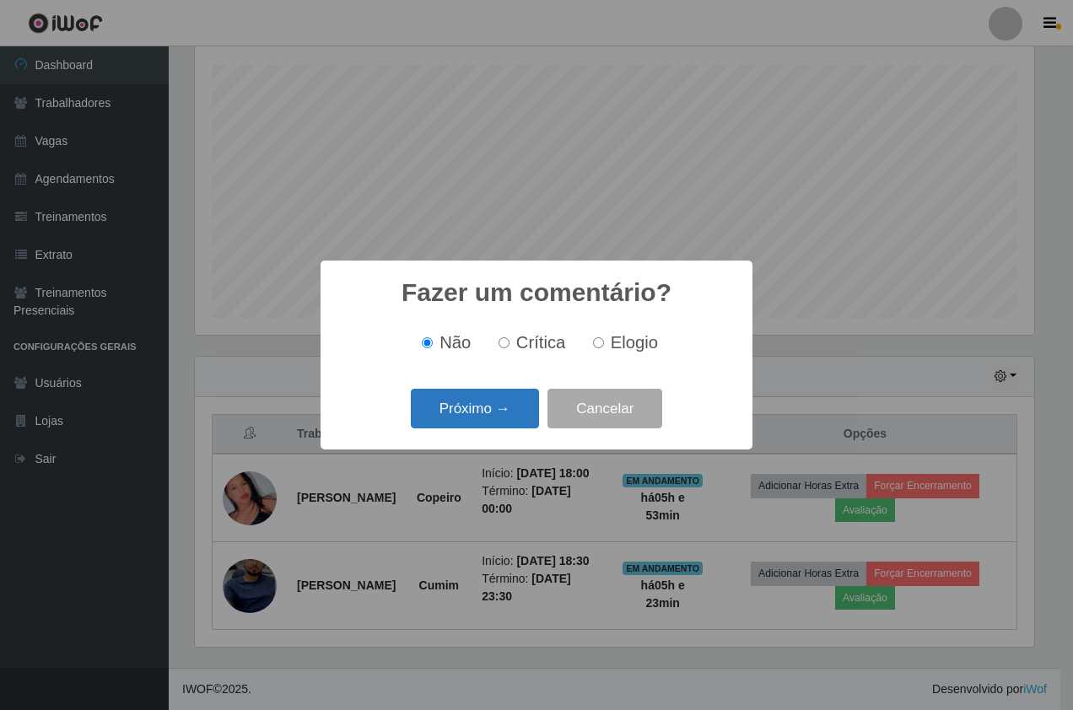
click at [493, 417] on button "Próximo →" at bounding box center [475, 409] width 128 height 40
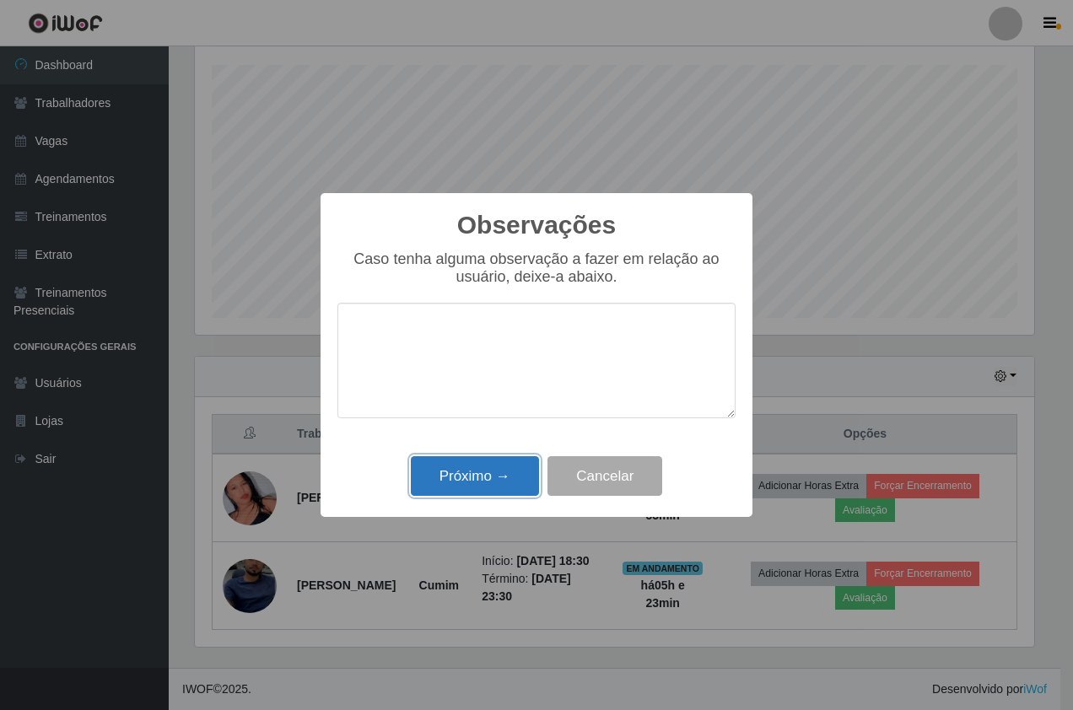
click at [503, 474] on button "Próximo →" at bounding box center [475, 476] width 128 height 40
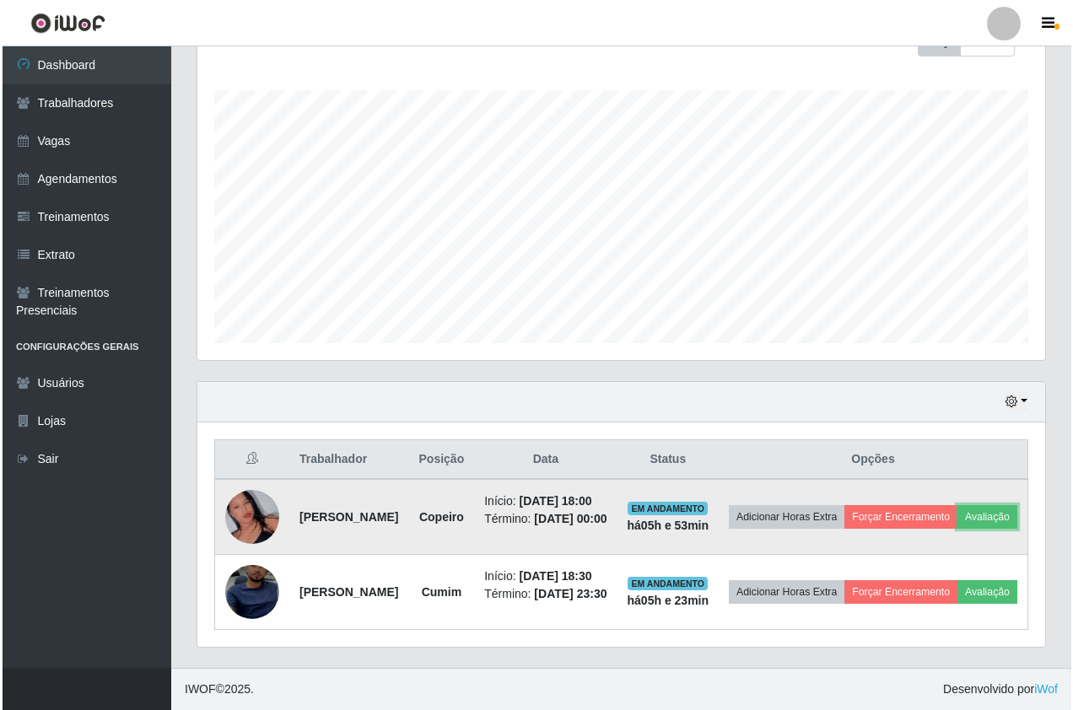
scroll to position [350, 847]
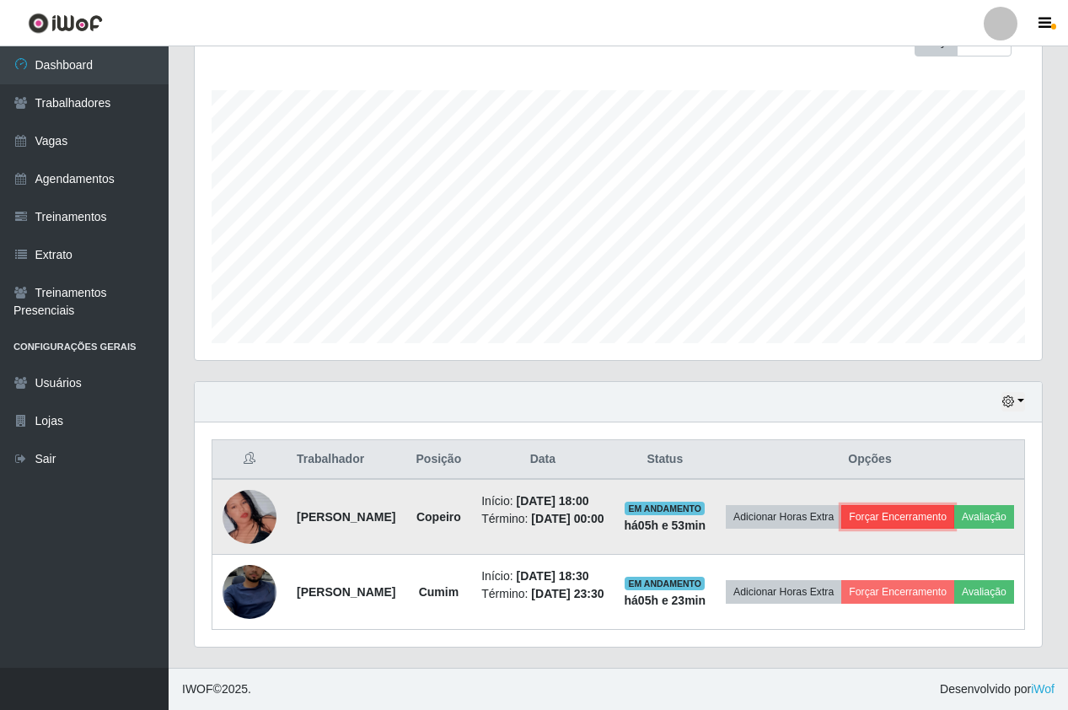
click at [955, 505] on button "Forçar Encerramento" at bounding box center [898, 517] width 113 height 24
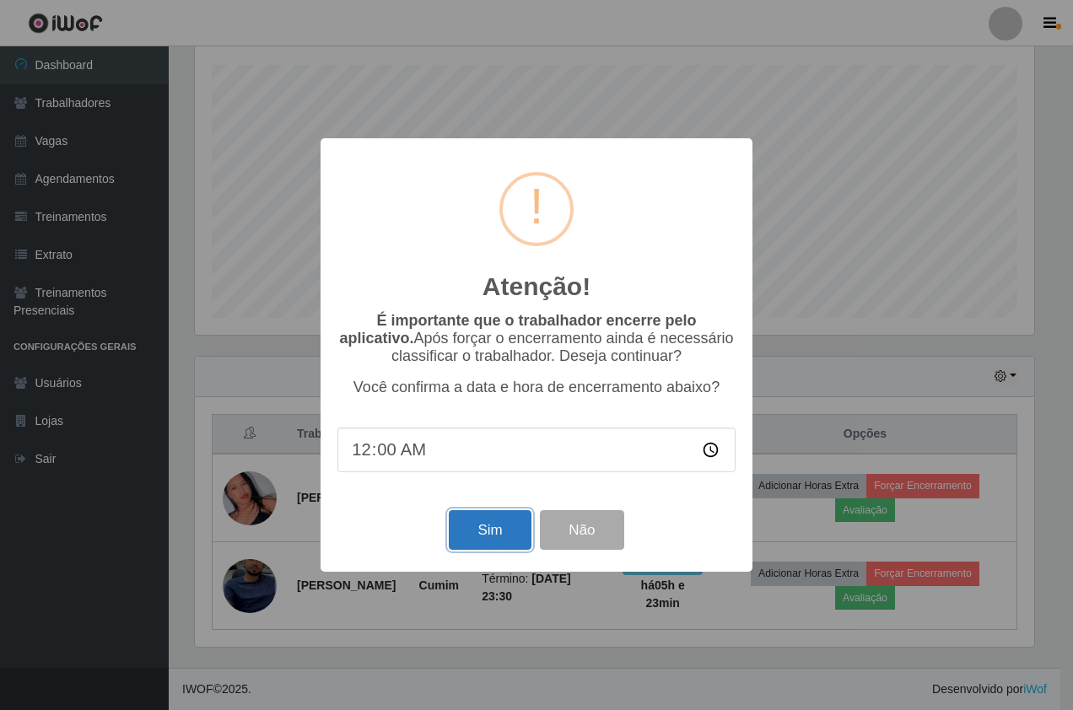
click at [465, 532] on button "Sim" at bounding box center [490, 530] width 82 height 40
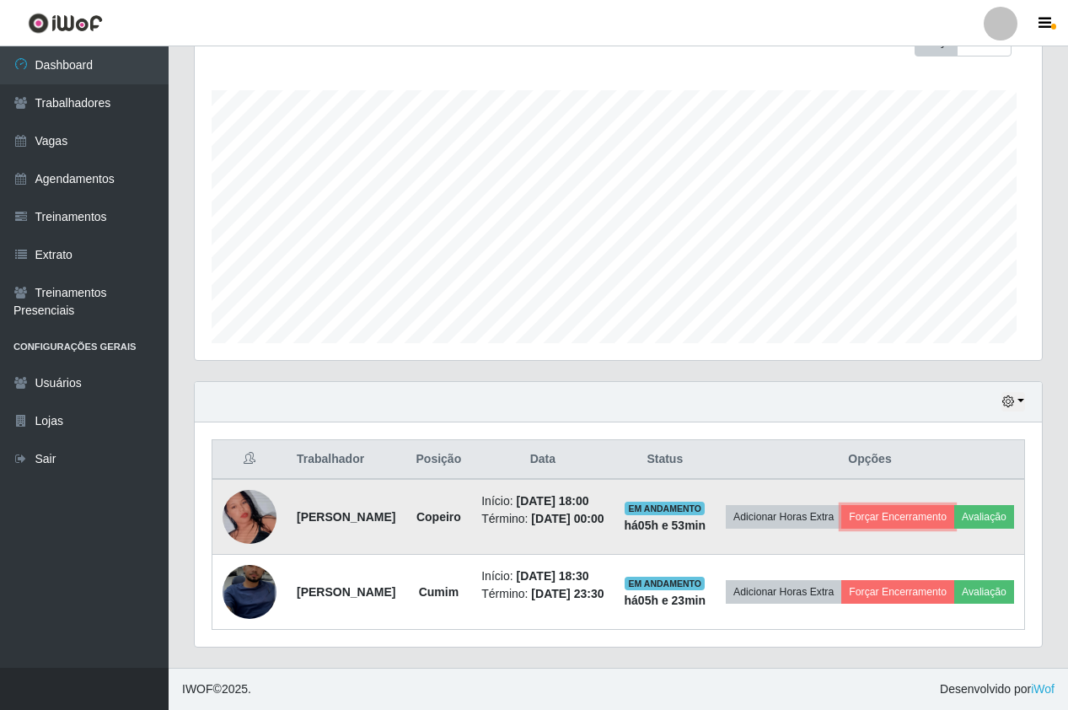
scroll to position [0, 0]
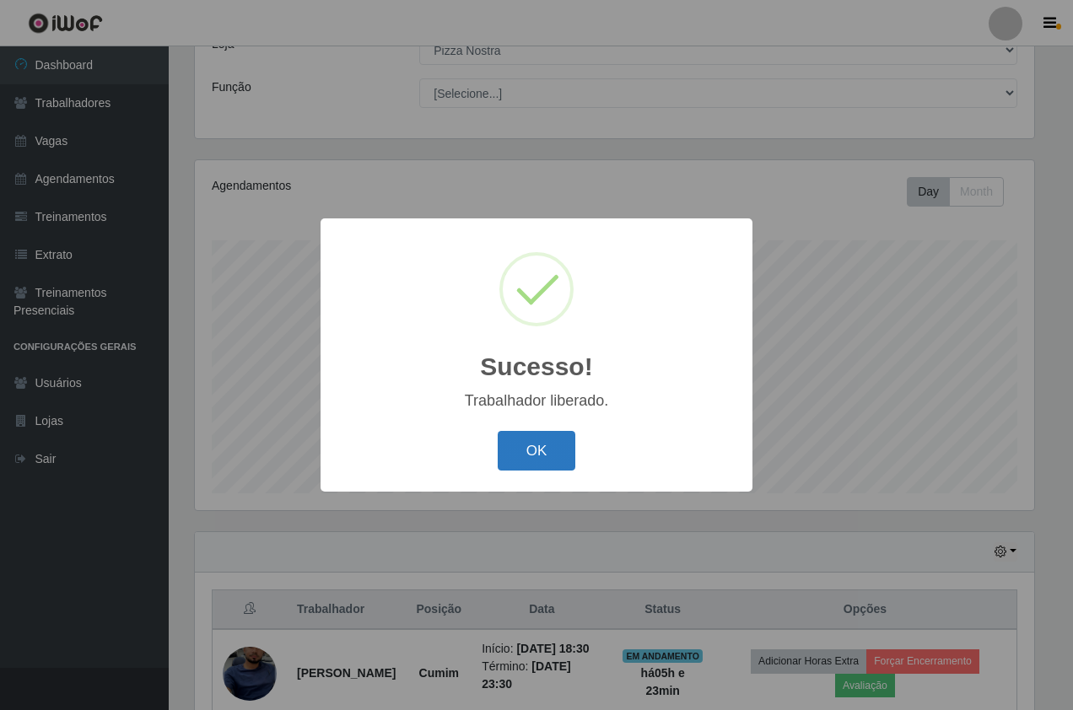
click at [542, 433] on button "OK" at bounding box center [537, 451] width 78 height 40
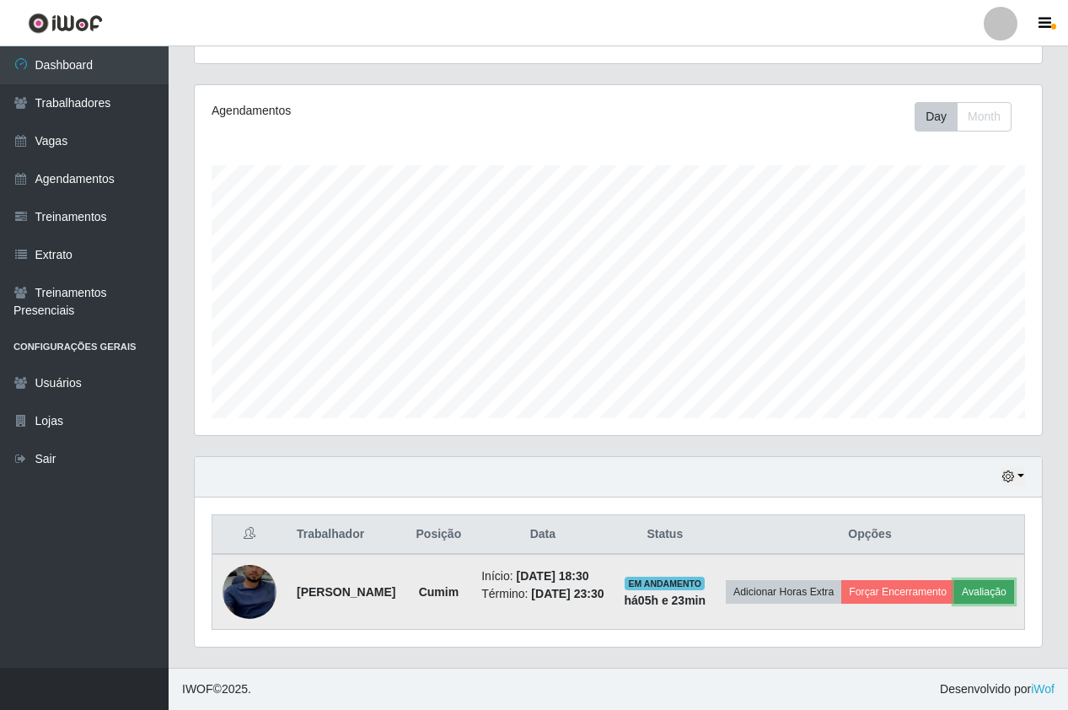
click at [955, 588] on button "Avaliação" at bounding box center [985, 592] width 60 height 24
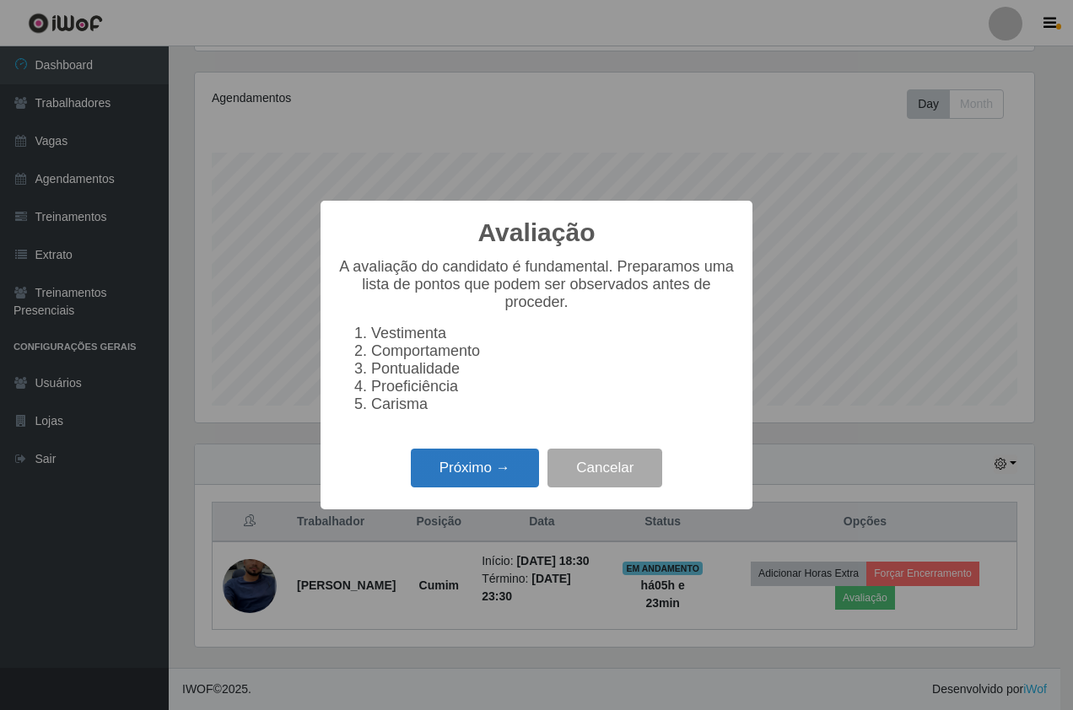
click at [481, 488] on button "Próximo →" at bounding box center [475, 469] width 128 height 40
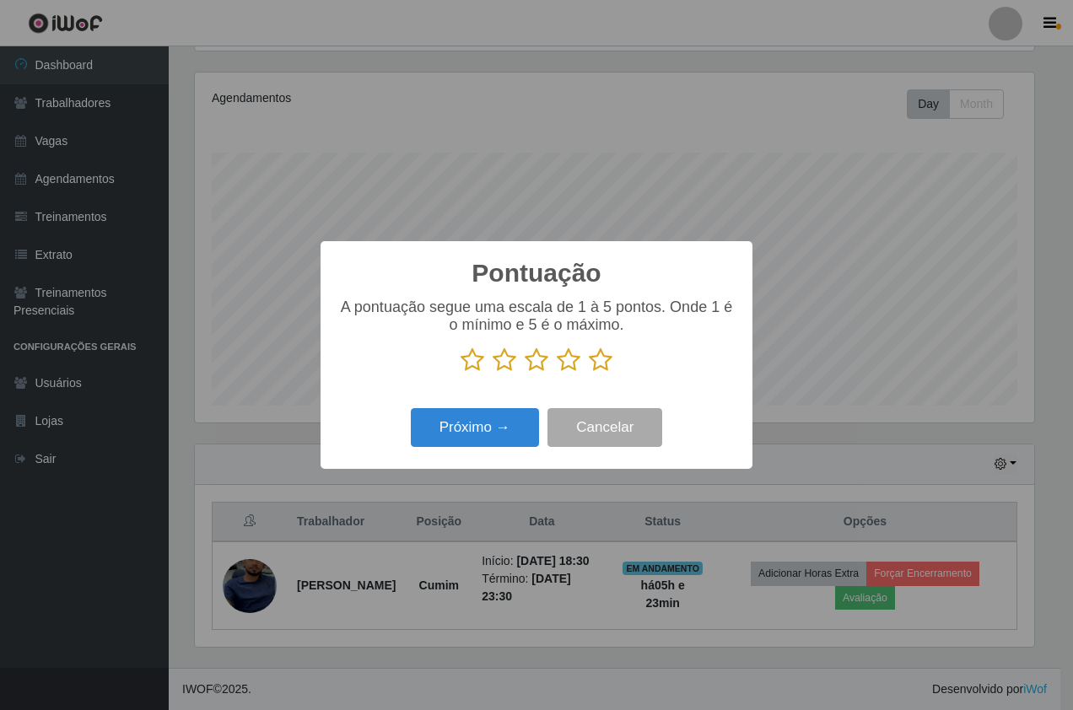
click at [602, 367] on icon at bounding box center [601, 359] width 24 height 25
click at [589, 373] on input "radio" at bounding box center [589, 373] width 0 height 0
click at [504, 424] on button "Próximo →" at bounding box center [475, 428] width 128 height 40
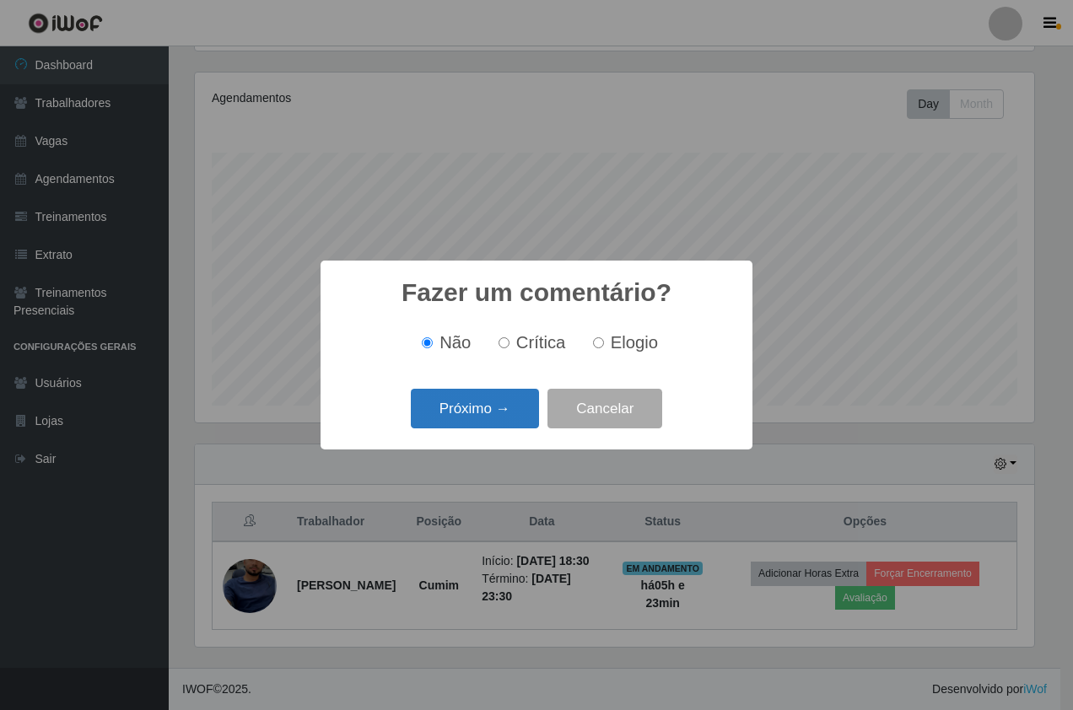
click at [502, 417] on button "Próximo →" at bounding box center [475, 409] width 128 height 40
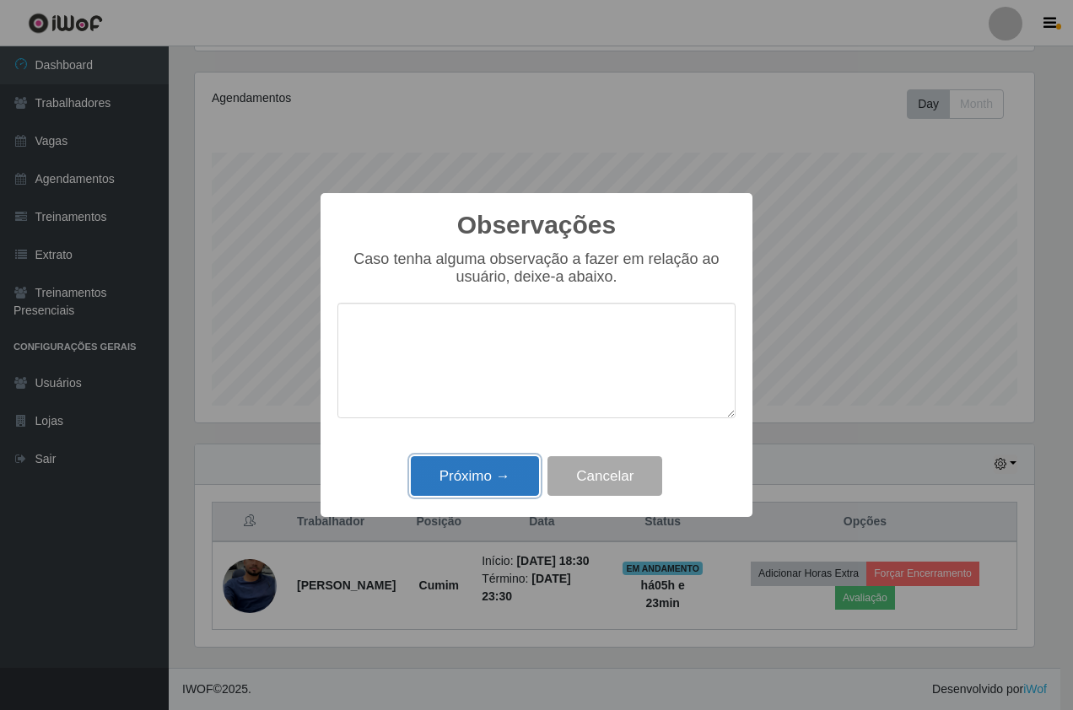
click at [508, 464] on button "Próximo →" at bounding box center [475, 476] width 128 height 40
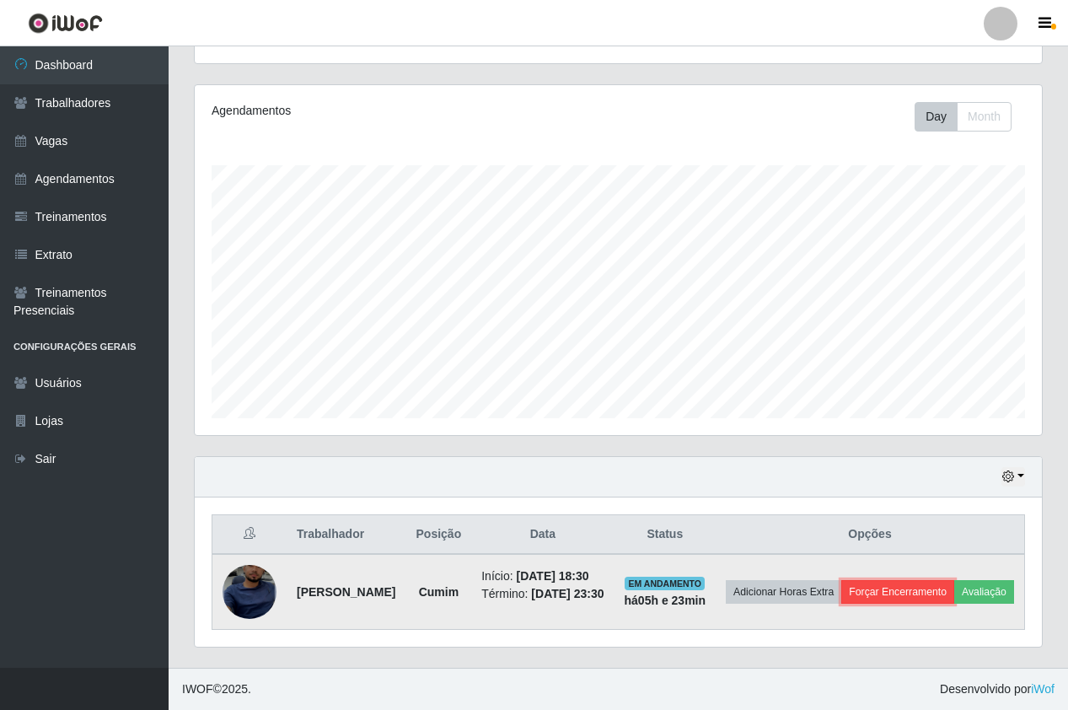
click at [950, 580] on button "Forçar Encerramento" at bounding box center [898, 592] width 113 height 24
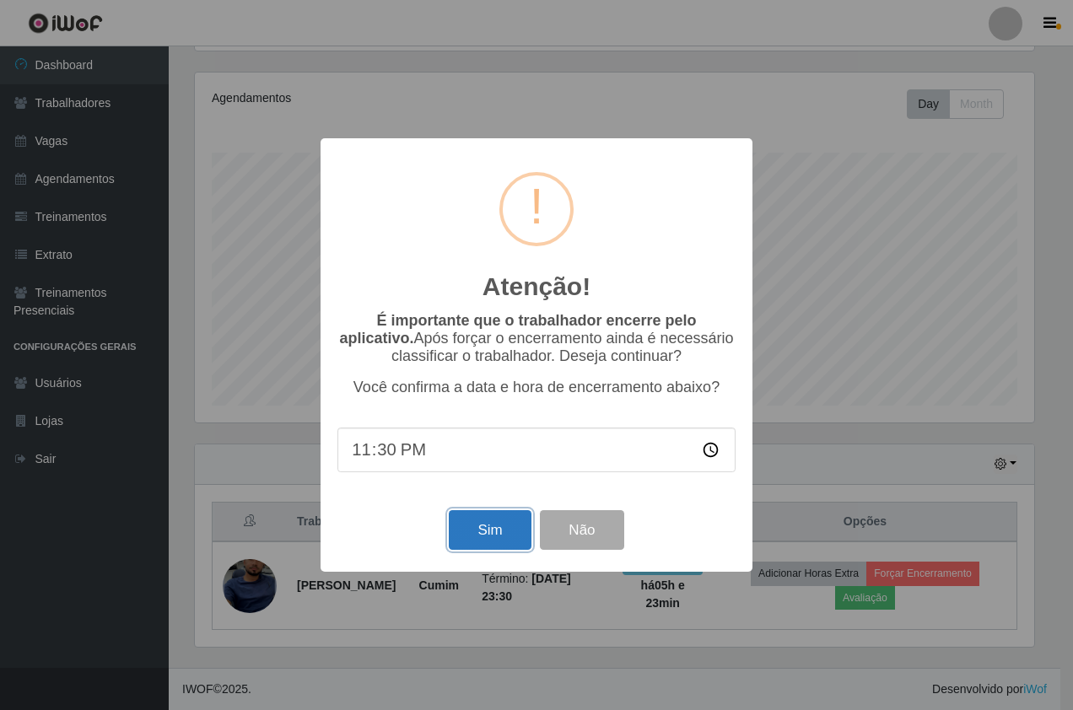
click at [496, 540] on button "Sim" at bounding box center [490, 530] width 82 height 40
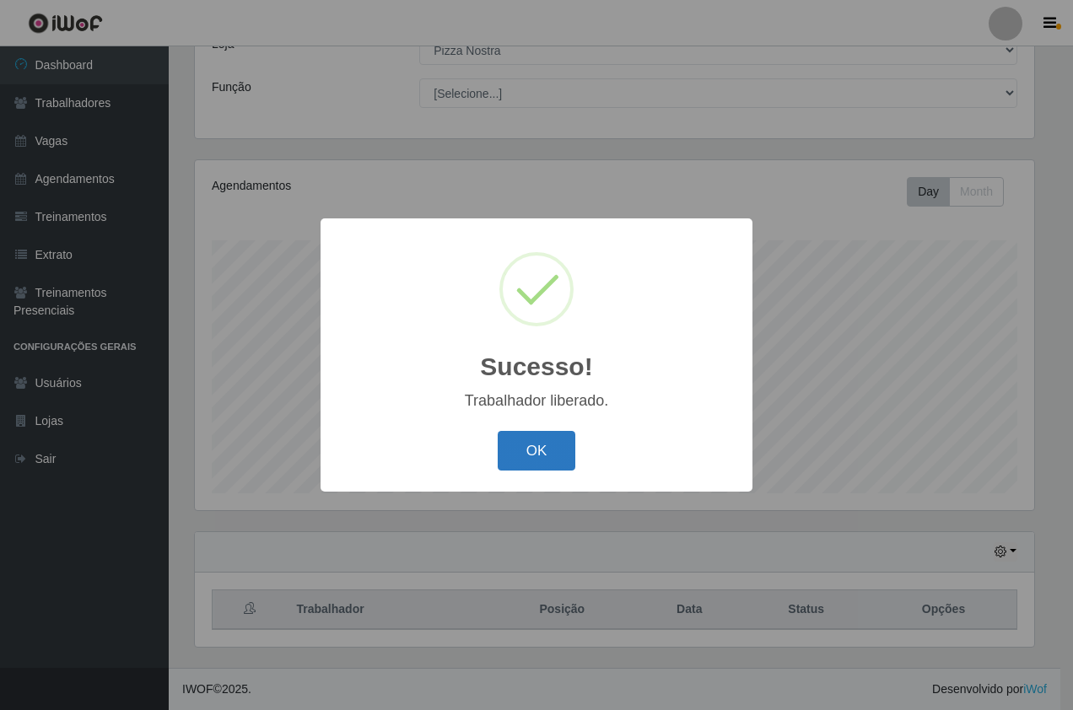
click at [543, 448] on button "OK" at bounding box center [537, 451] width 78 height 40
